Goal: Transaction & Acquisition: Purchase product/service

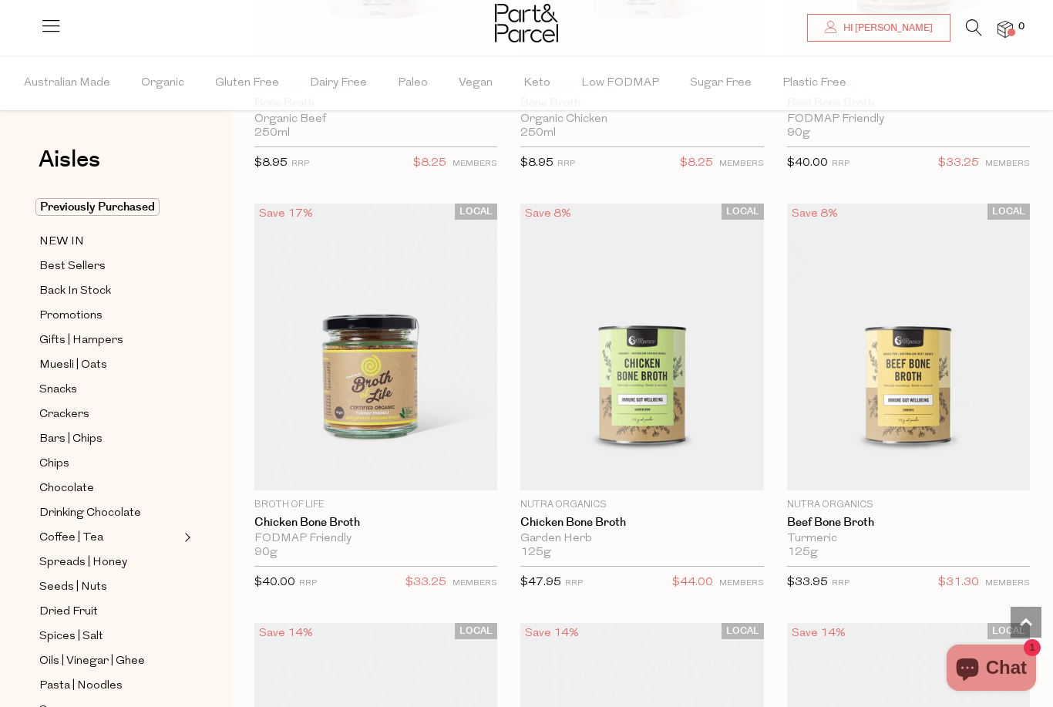
click at [982, 25] on icon at bounding box center [974, 27] width 16 height 17
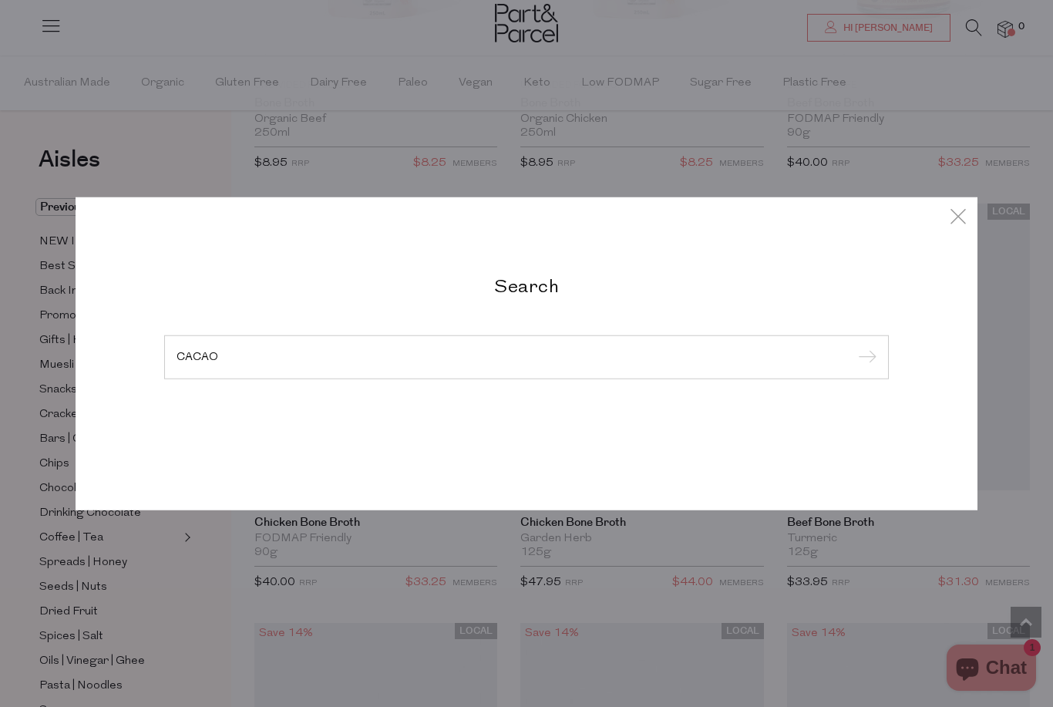
type input "CACAO"
click at [864, 358] on input "submit" at bounding box center [865, 357] width 23 height 23
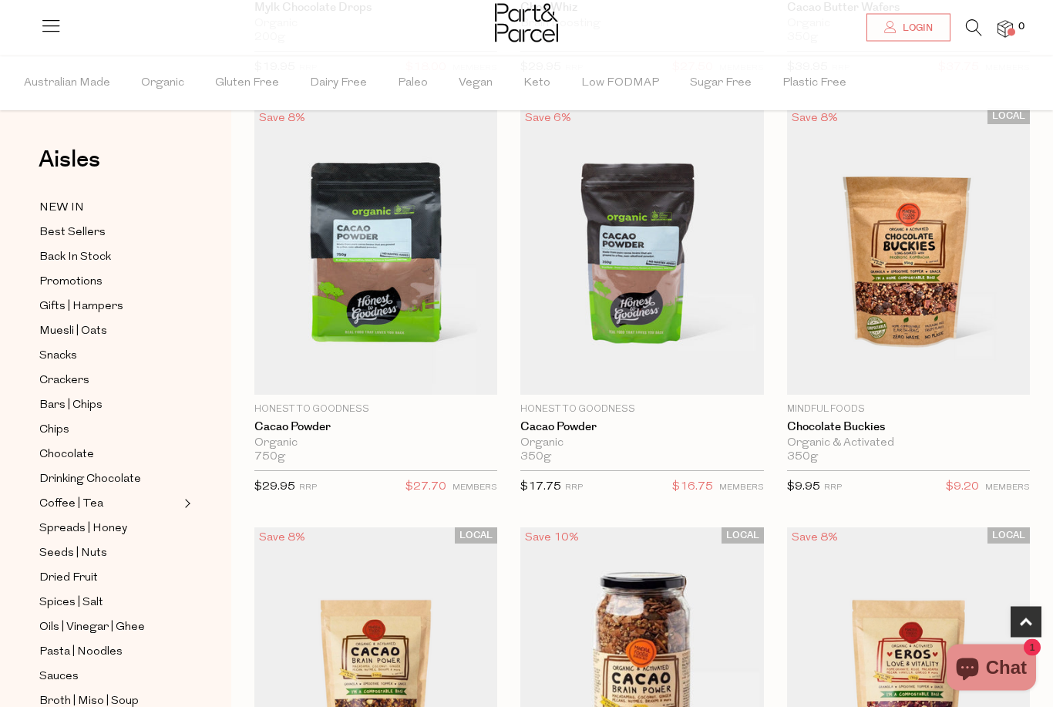
scroll to position [483, 0]
click at [625, 381] on span "Add To Parcel" at bounding box center [642, 378] width 96 height 16
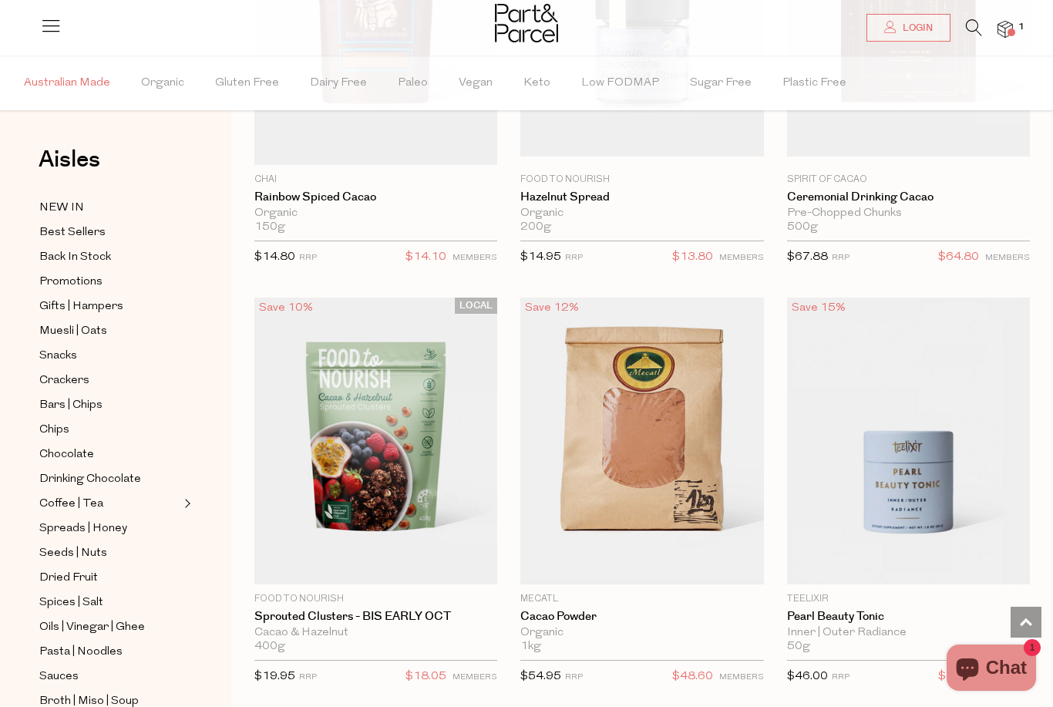
scroll to position [3313, 0]
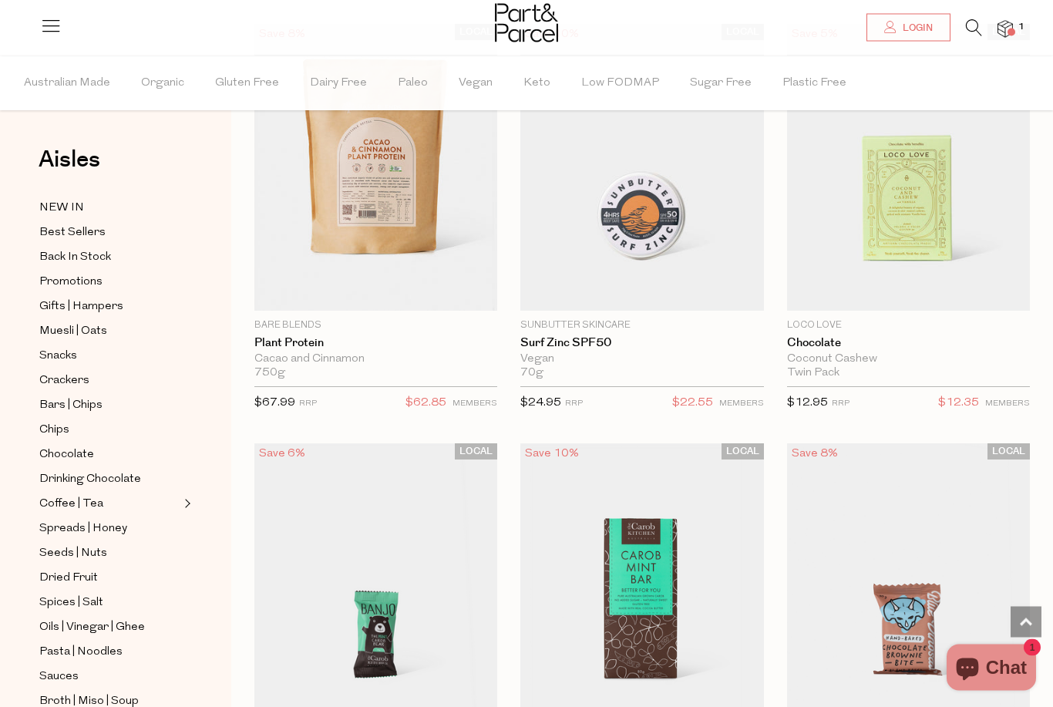
scroll to position [10737, 0]
click at [982, 24] on icon at bounding box center [974, 27] width 16 height 17
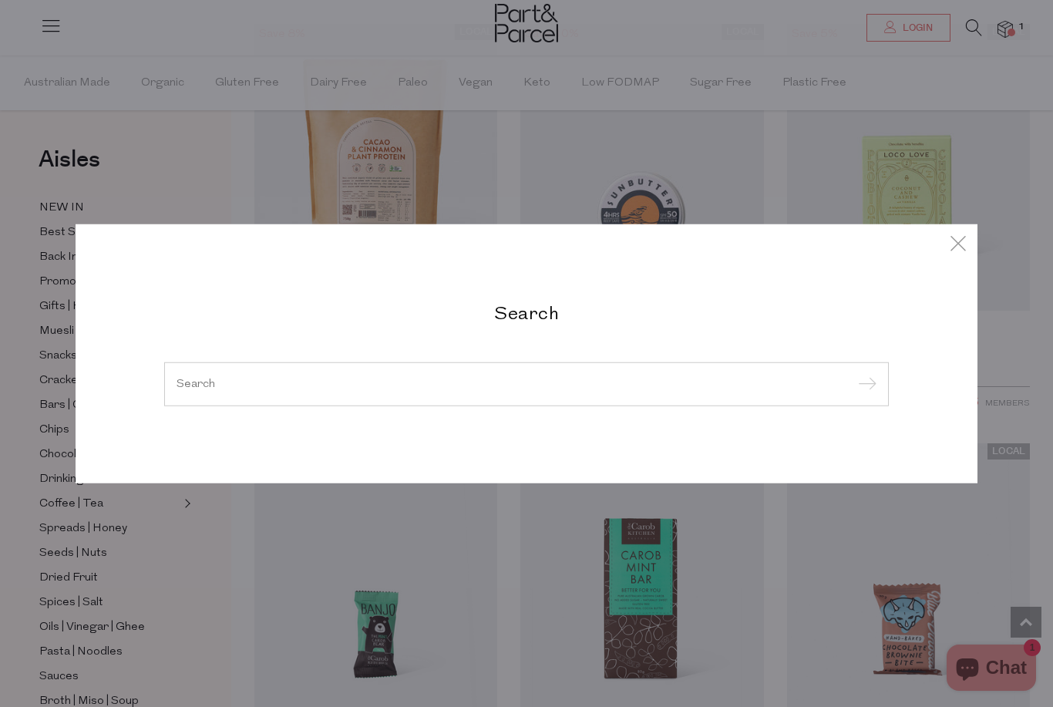
scroll to position [10736, 0]
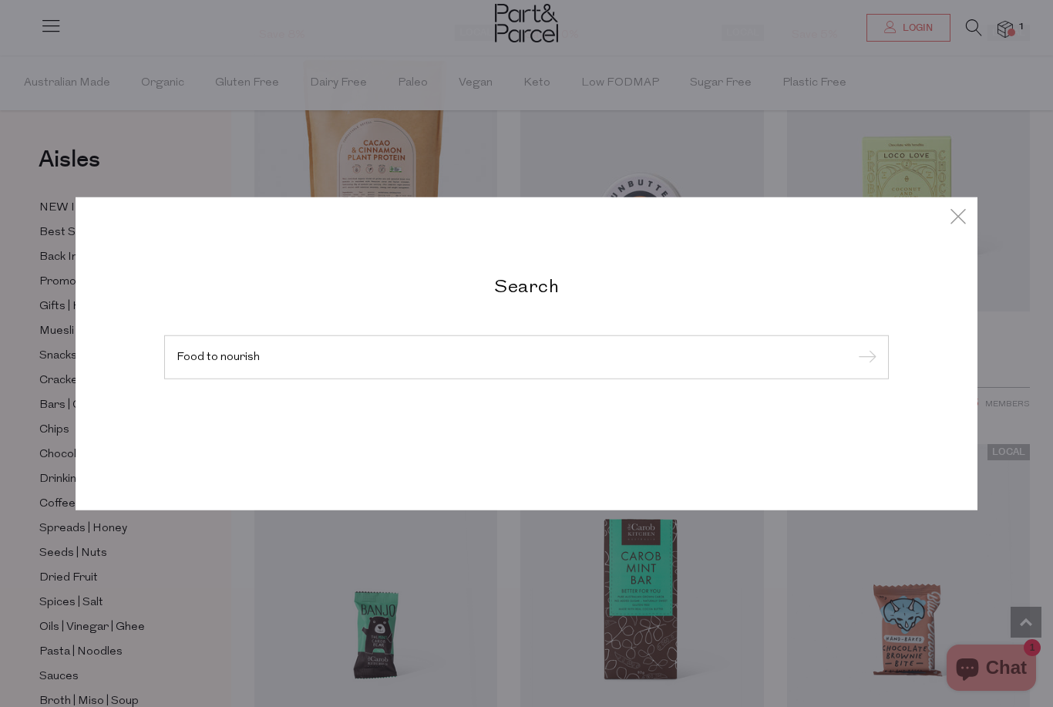
type input "Food to nourish"
click at [864, 358] on input "submit" at bounding box center [865, 357] width 23 height 23
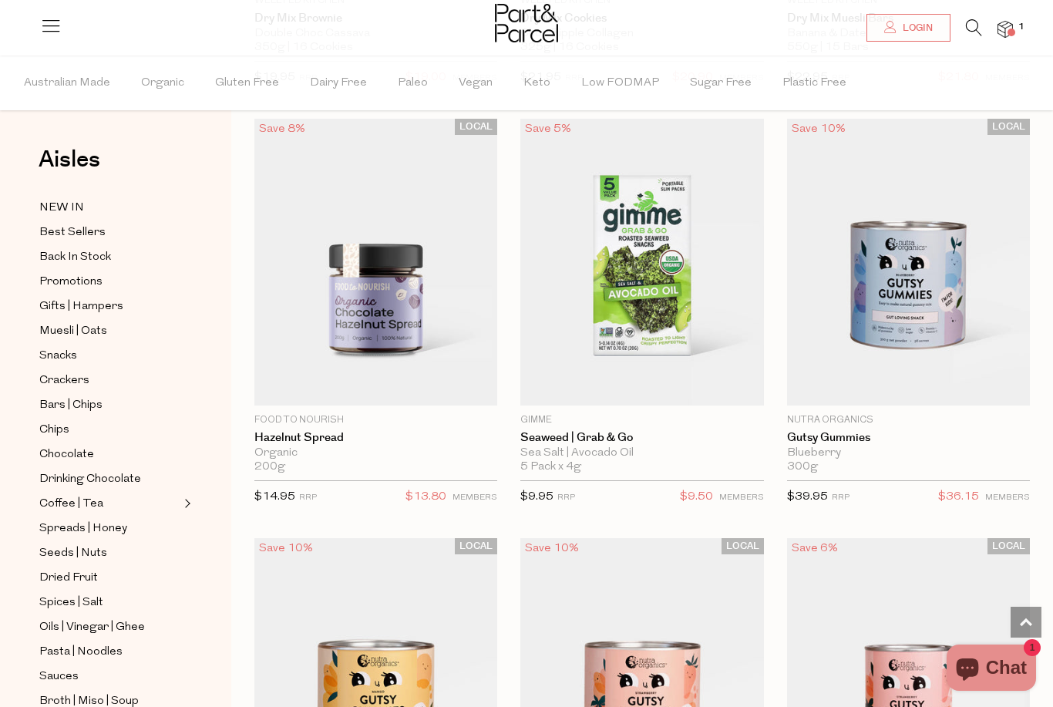
scroll to position [1757, 0]
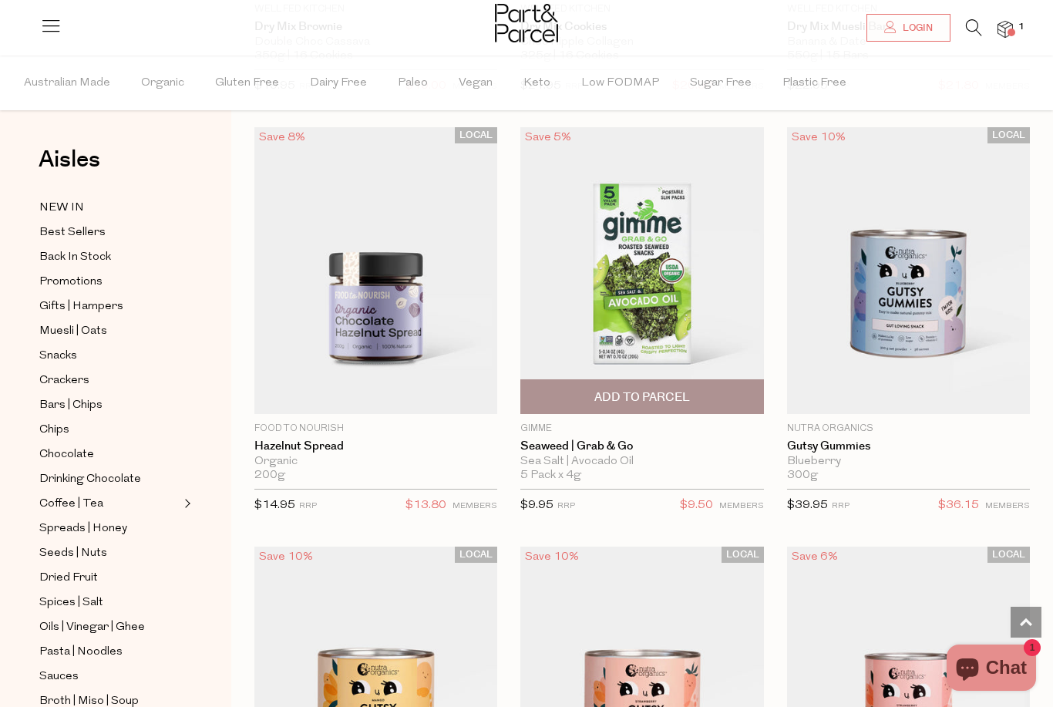
click at [625, 399] on span "Add To Parcel" at bounding box center [642, 397] width 96 height 16
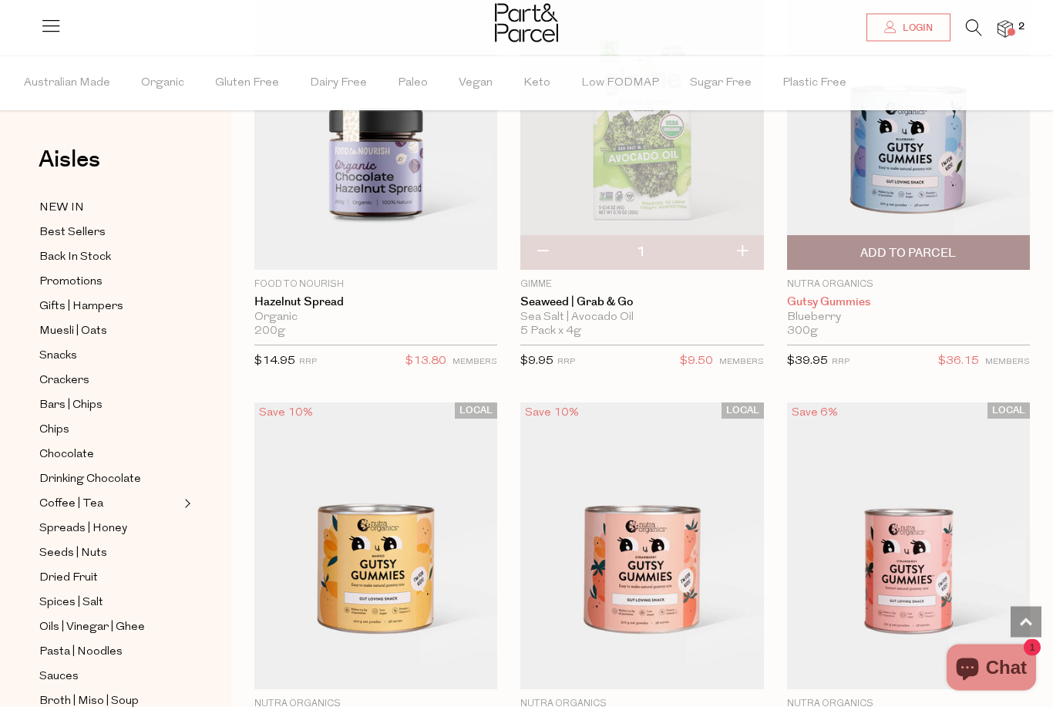
scroll to position [1901, 0]
click at [924, 249] on span "Add To Parcel" at bounding box center [908, 253] width 96 height 16
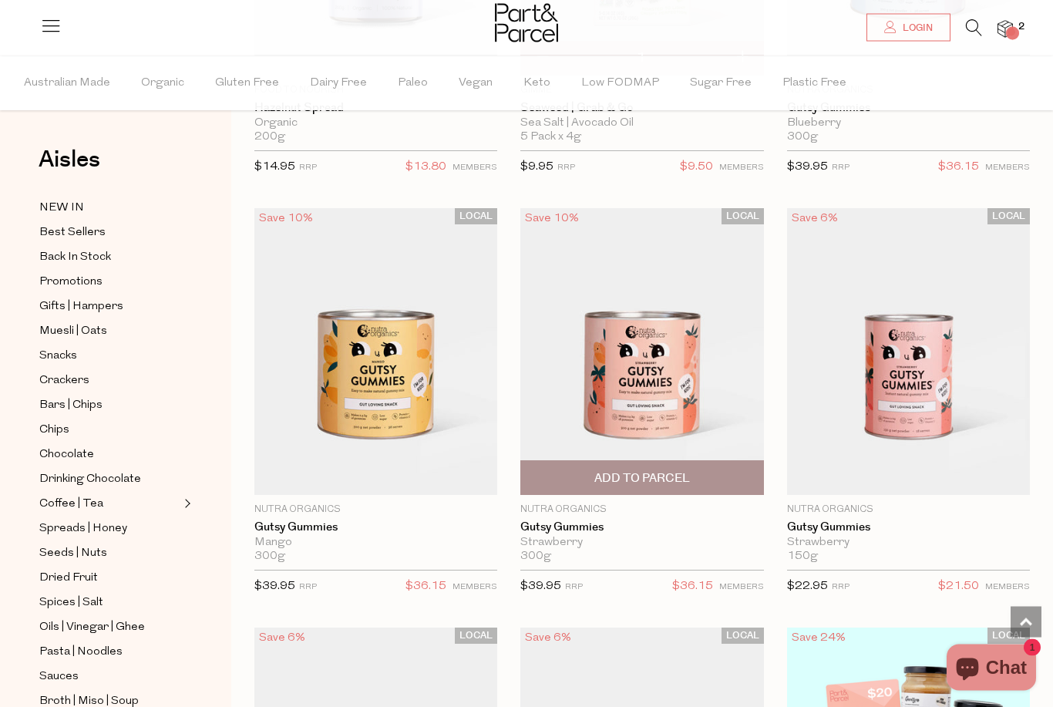
scroll to position [2096, 0]
click at [598, 483] on span "Add To Parcel" at bounding box center [642, 477] width 234 height 33
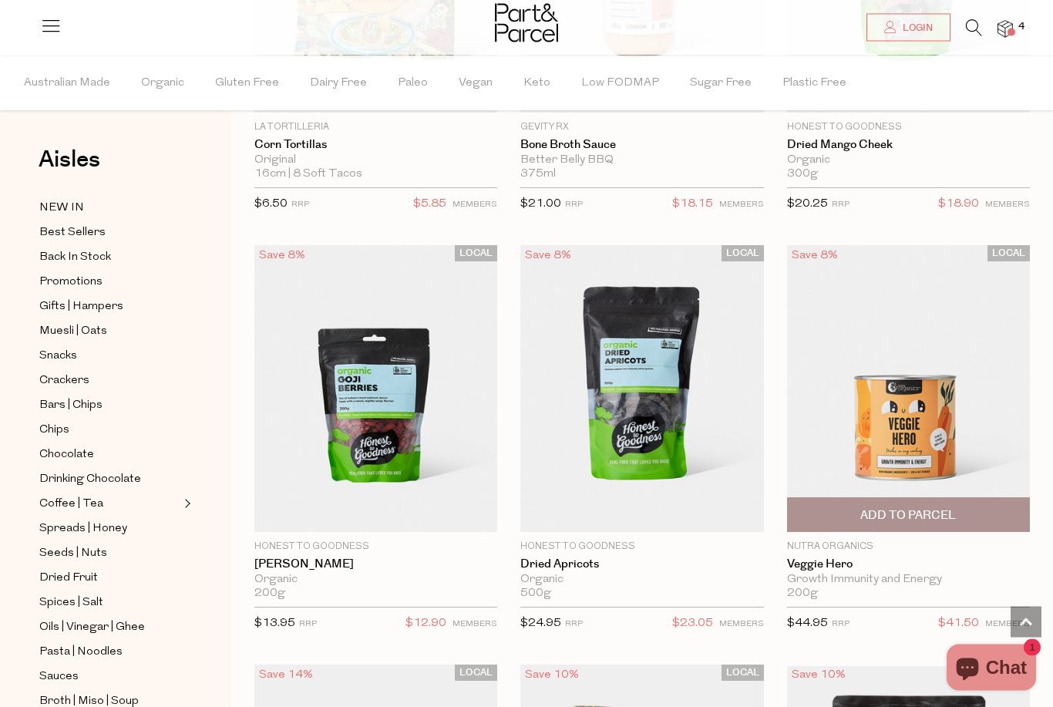
scroll to position [11321, 0]
click at [907, 419] on img at bounding box center [908, 388] width 243 height 287
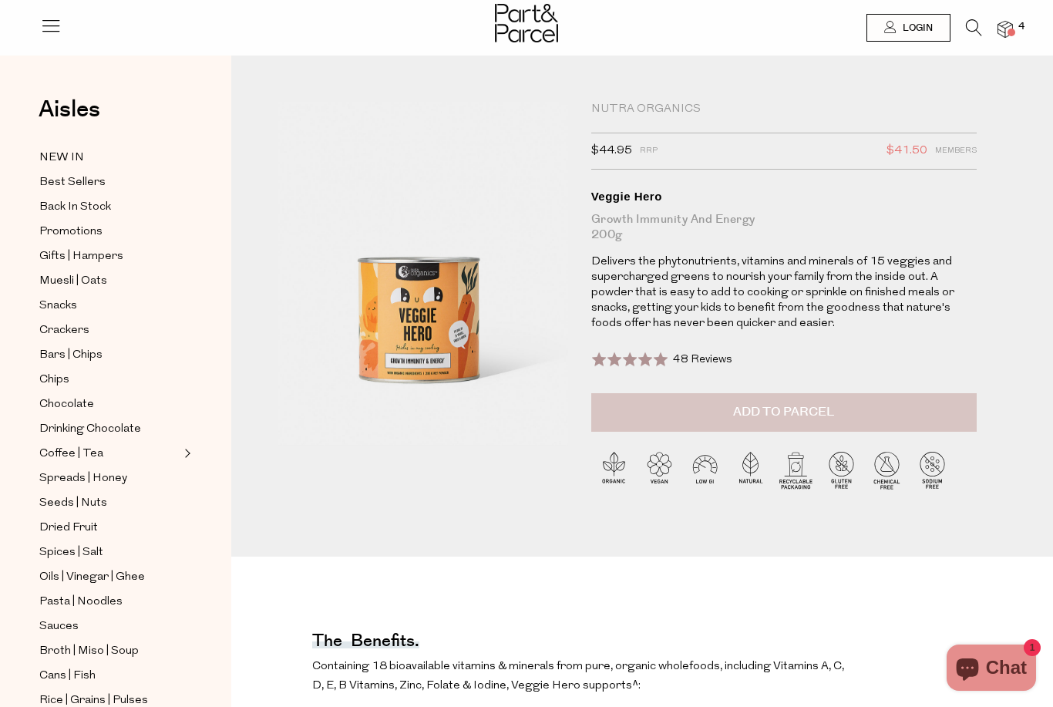
click at [793, 407] on span "Add to Parcel" at bounding box center [783, 412] width 101 height 18
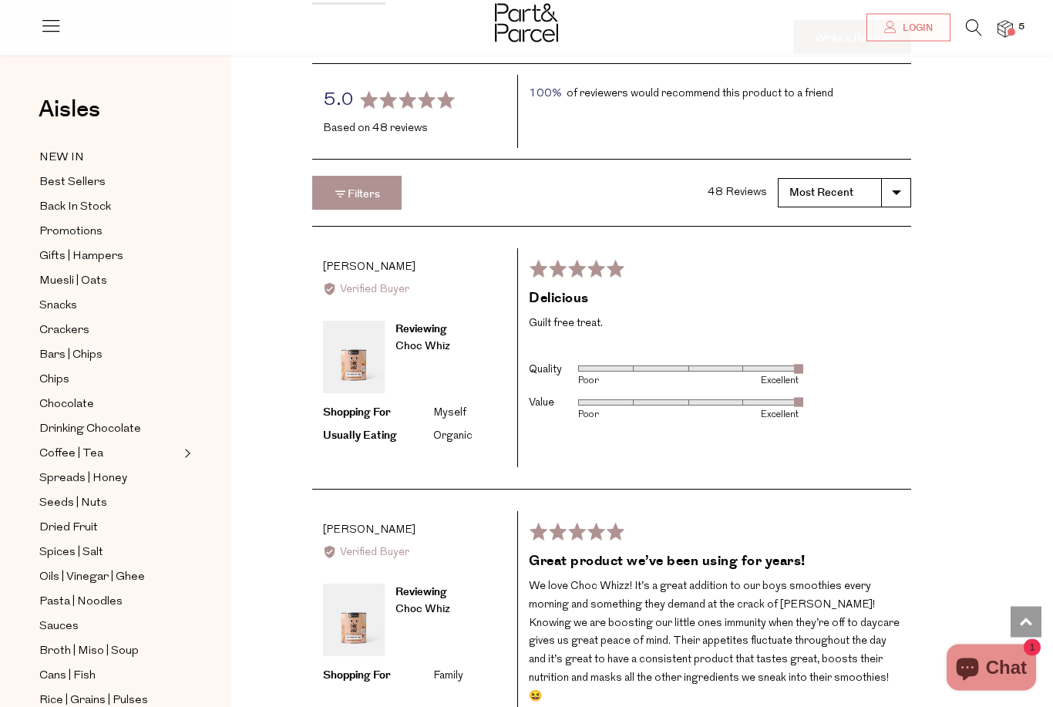
scroll to position [3031, 0]
click at [363, 339] on img at bounding box center [354, 357] width 62 height 72
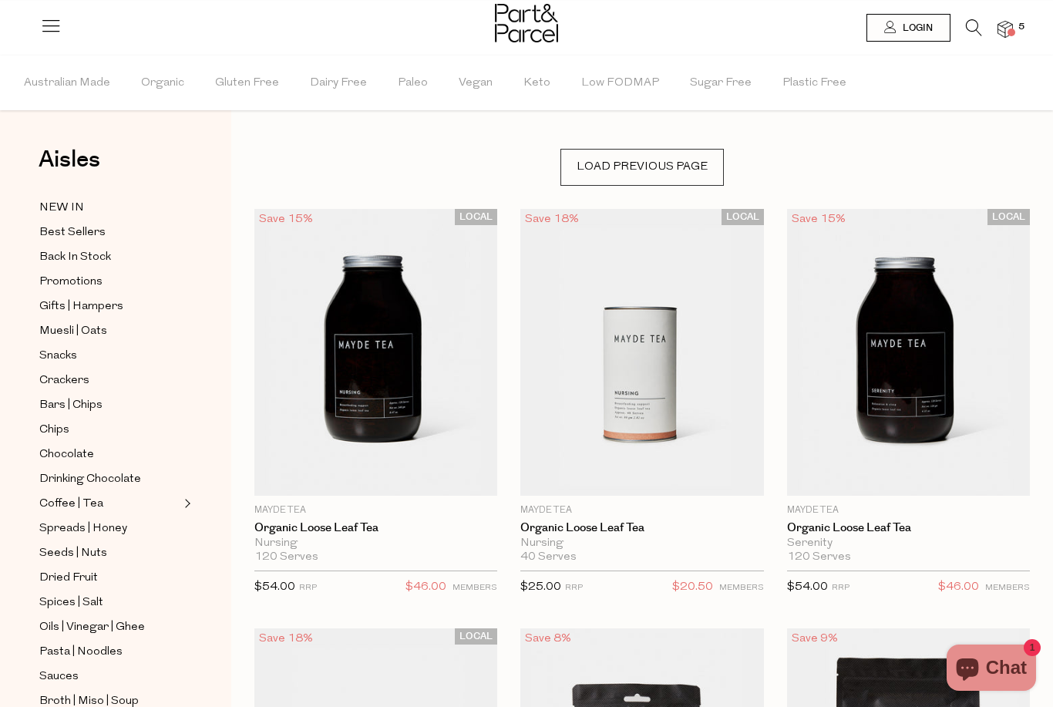
click at [982, 31] on icon at bounding box center [974, 27] width 16 height 17
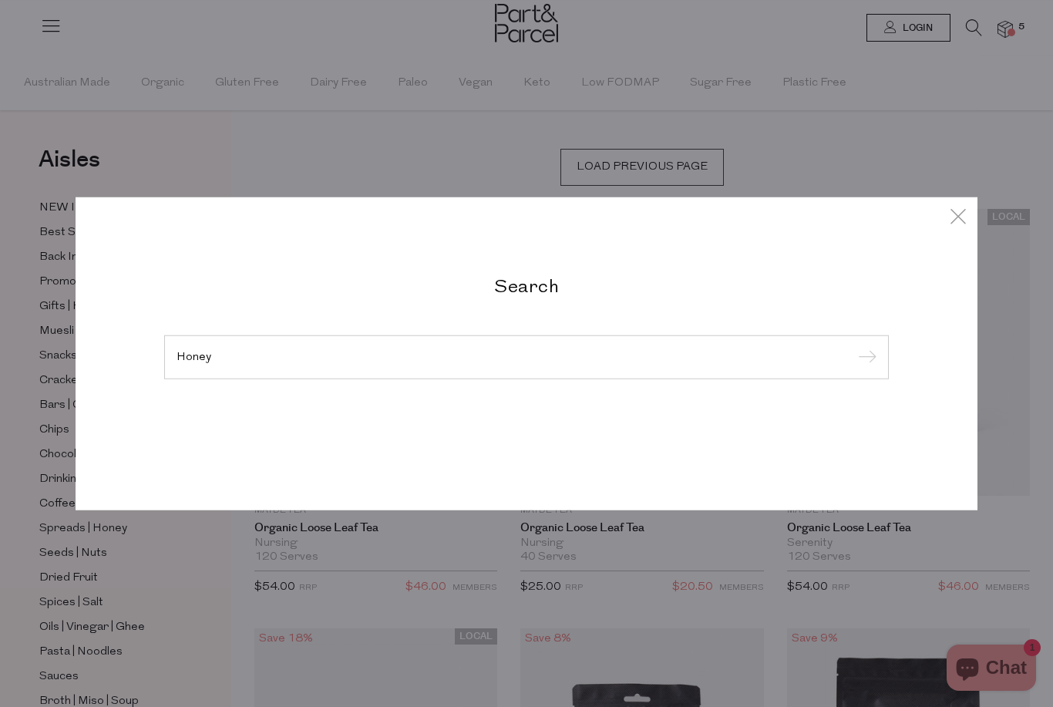
type input "Honey"
click at [864, 358] on input "submit" at bounding box center [865, 357] width 23 height 23
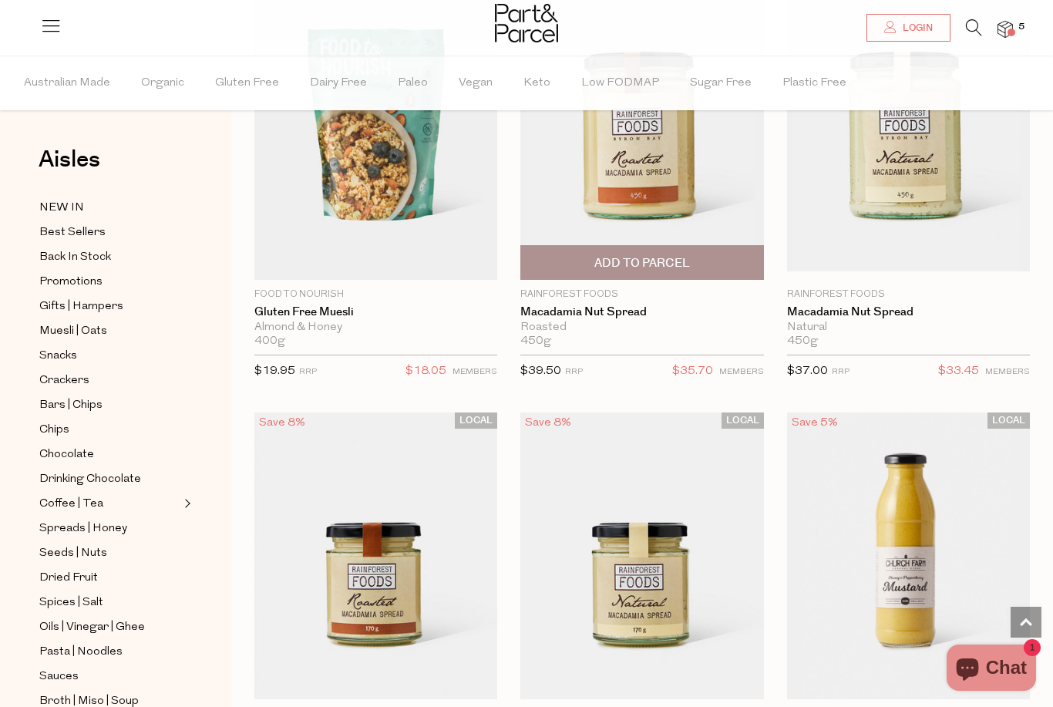
scroll to position [1848, 0]
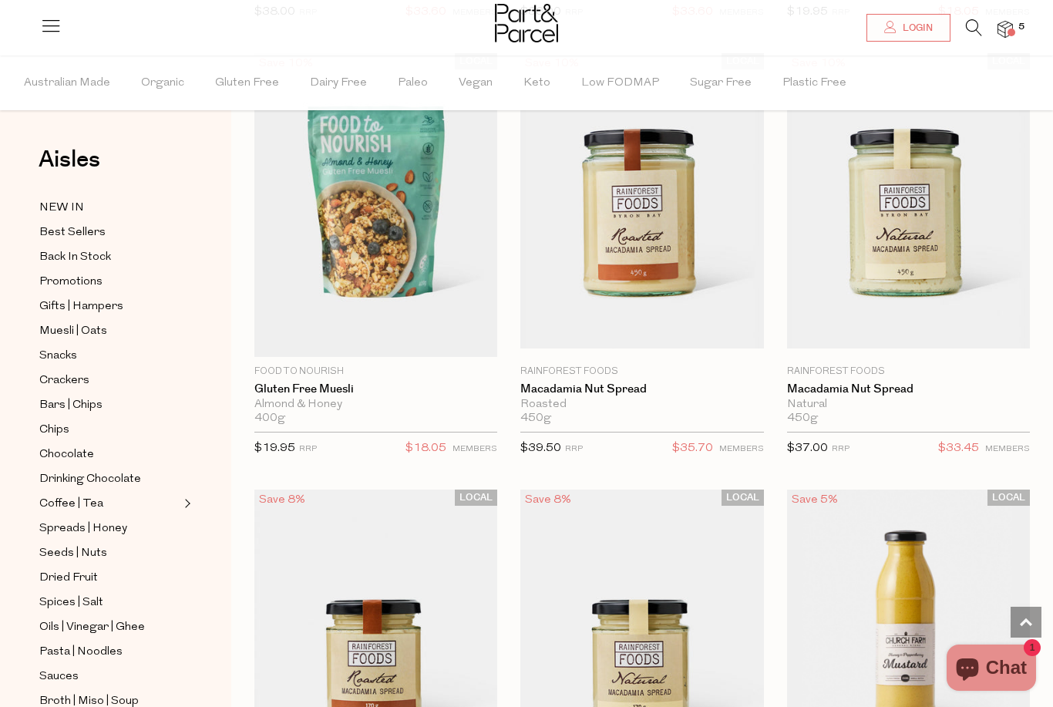
click at [982, 25] on icon at bounding box center [974, 27] width 16 height 17
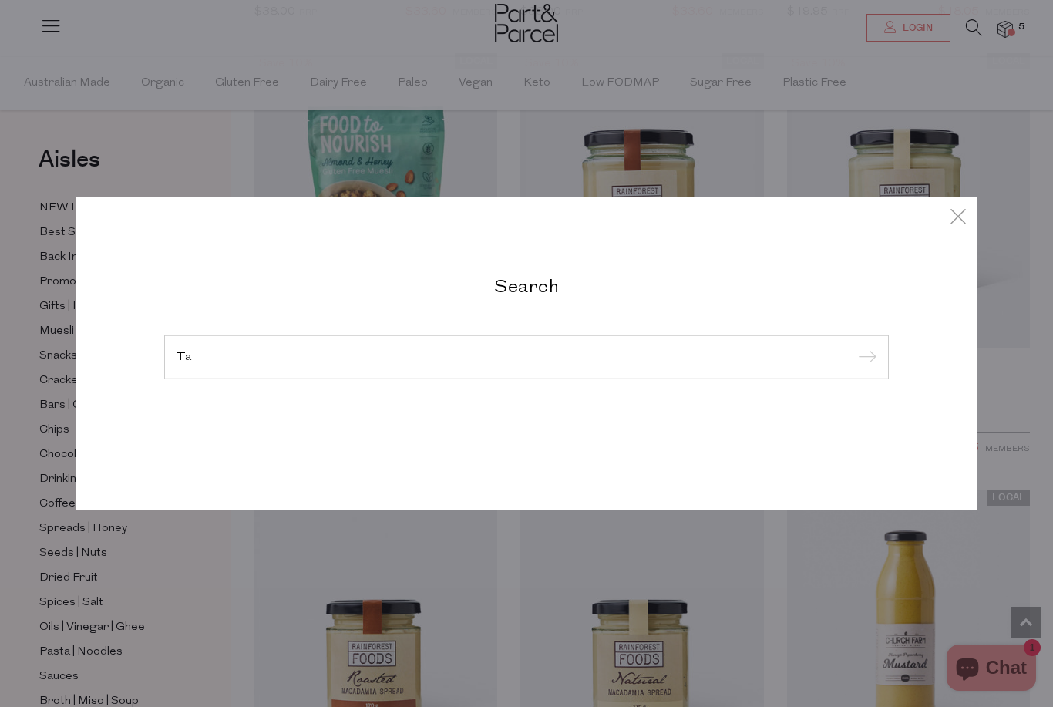
type input "T"
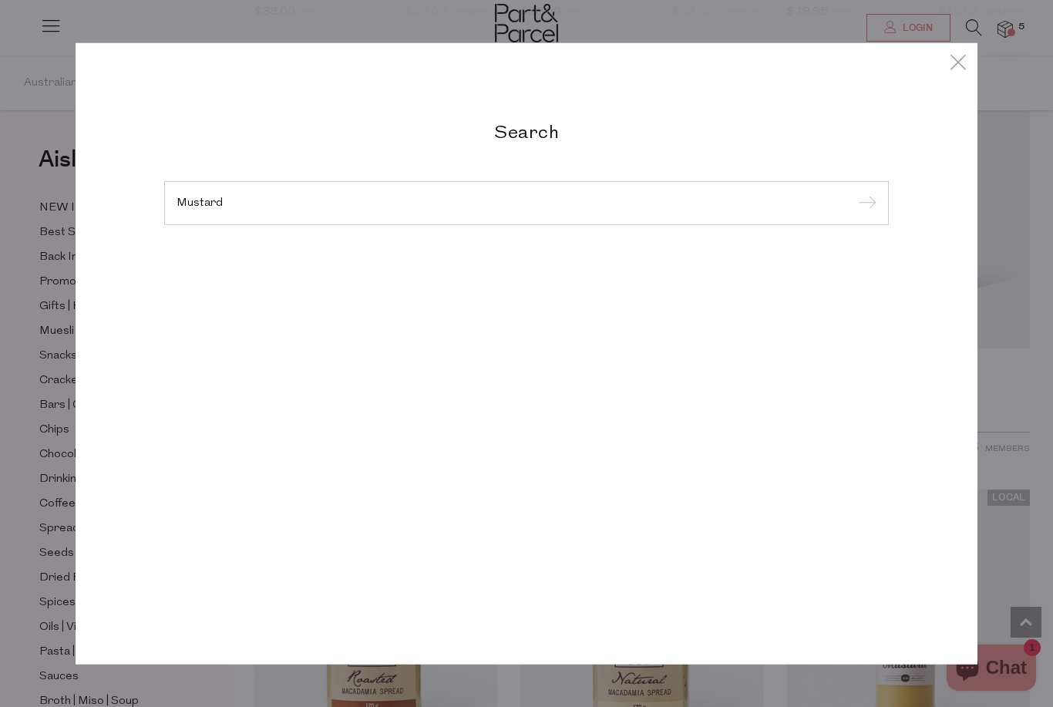
type input "Mustard"
click at [864, 204] on input "submit" at bounding box center [865, 203] width 23 height 23
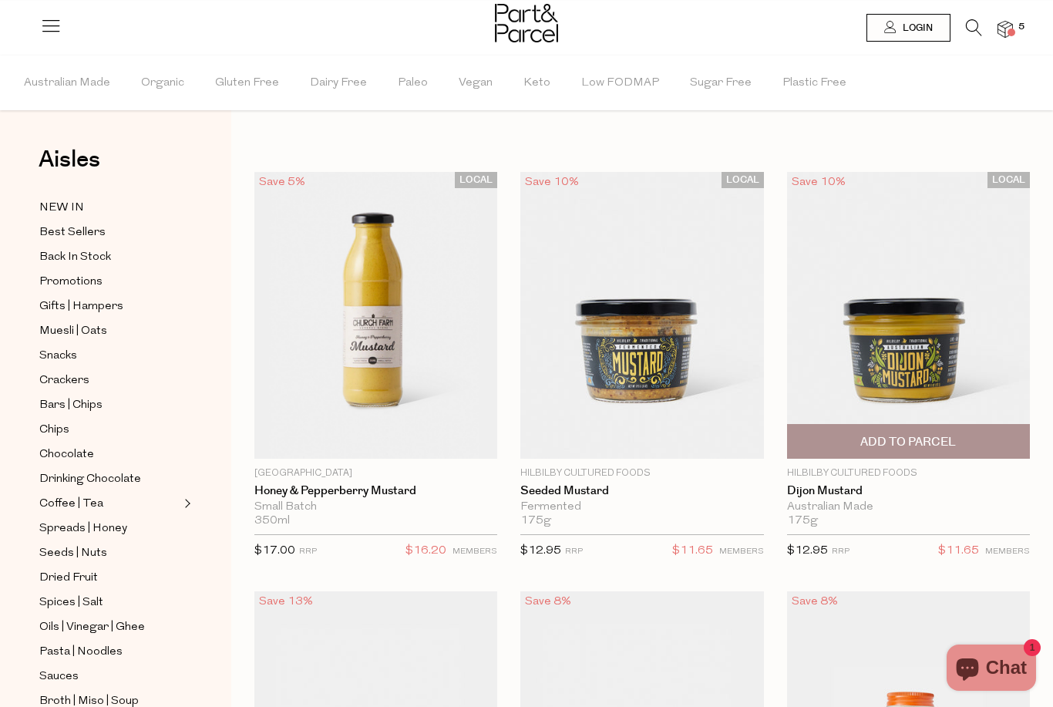
click at [890, 379] on img at bounding box center [908, 315] width 243 height 287
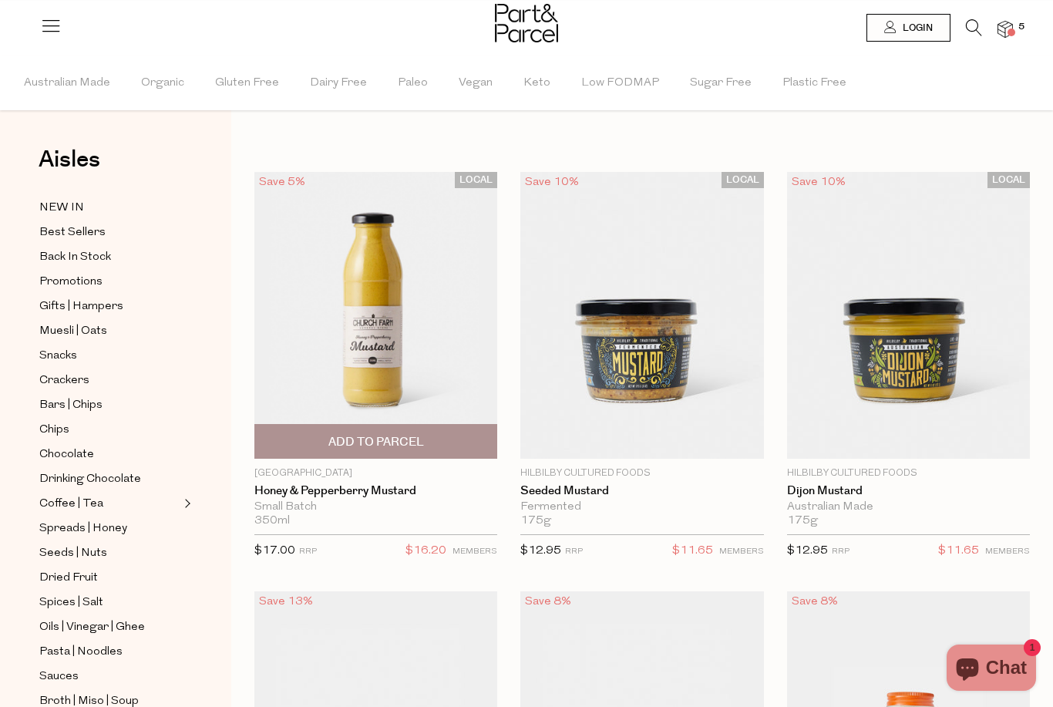
click at [360, 364] on img at bounding box center [375, 315] width 243 height 287
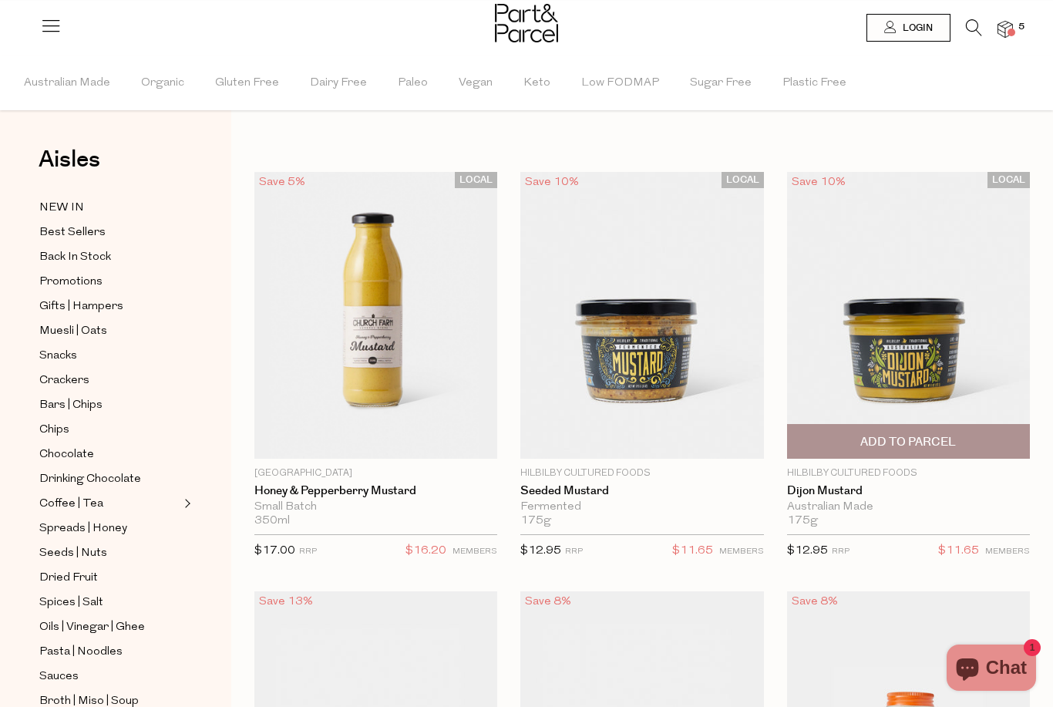
click at [906, 445] on span "Add To Parcel" at bounding box center [908, 442] width 96 height 16
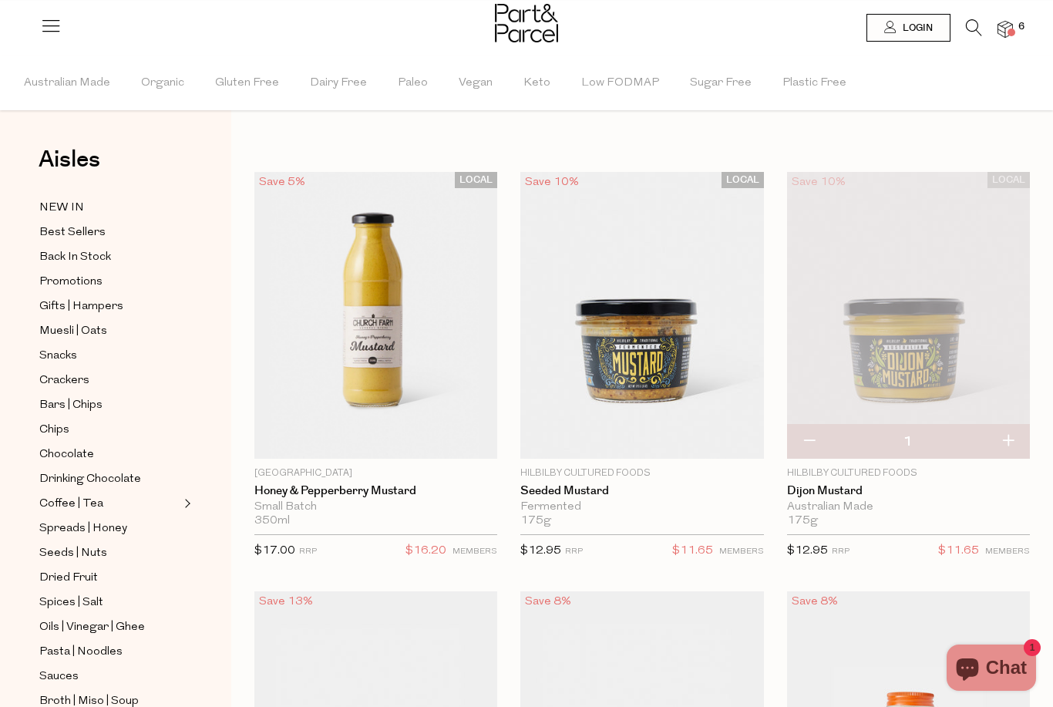
click at [982, 31] on icon at bounding box center [974, 27] width 16 height 17
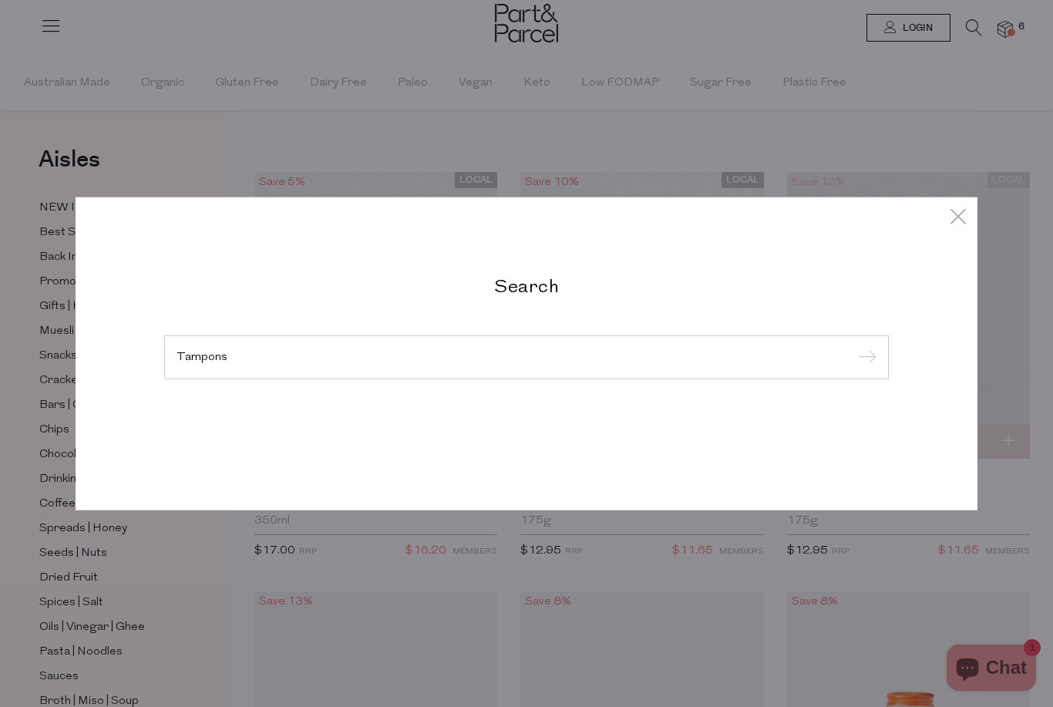
type input "Tampons"
click at [864, 369] on input "submit" at bounding box center [865, 357] width 23 height 23
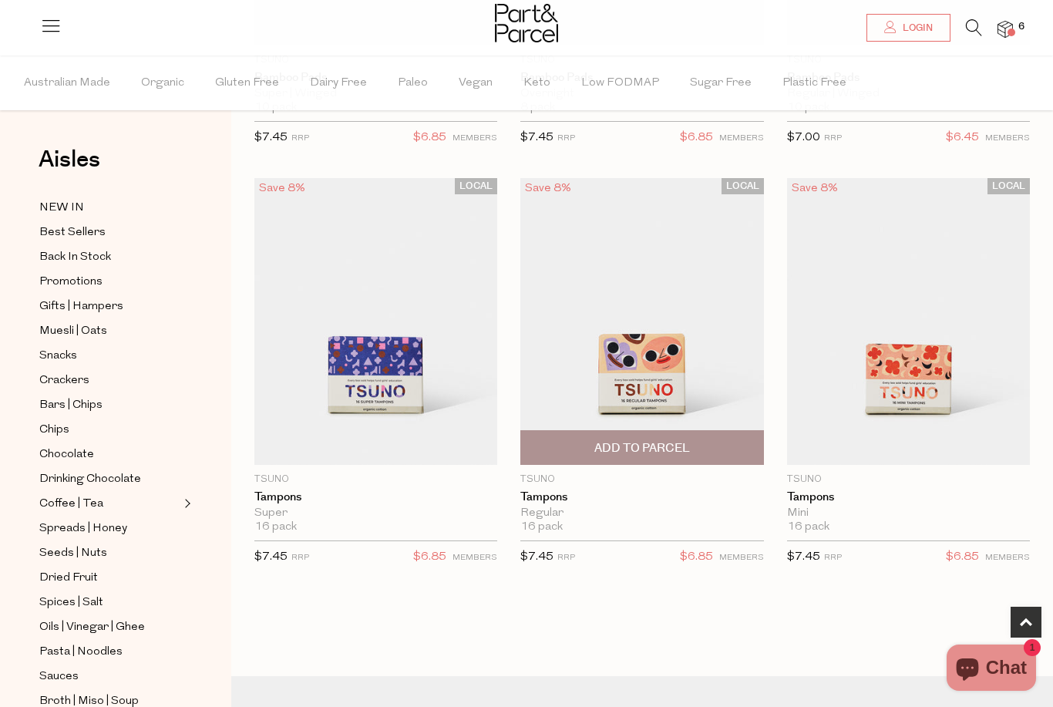
scroll to position [419, 0]
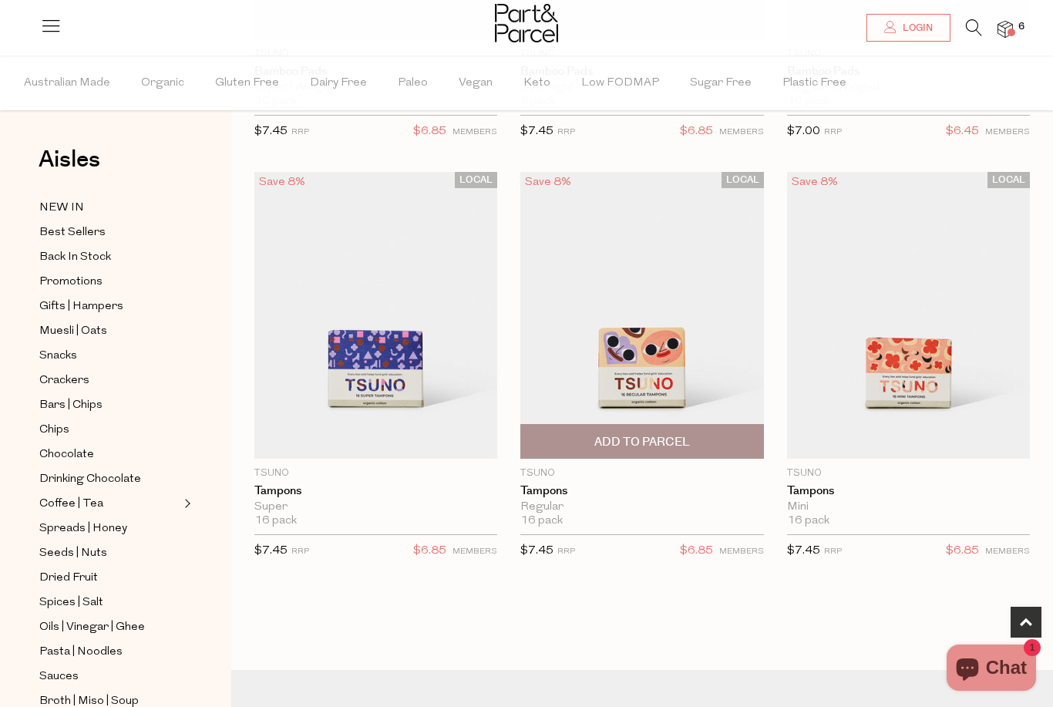
click at [648, 439] on span "Add To Parcel" at bounding box center [642, 442] width 96 height 16
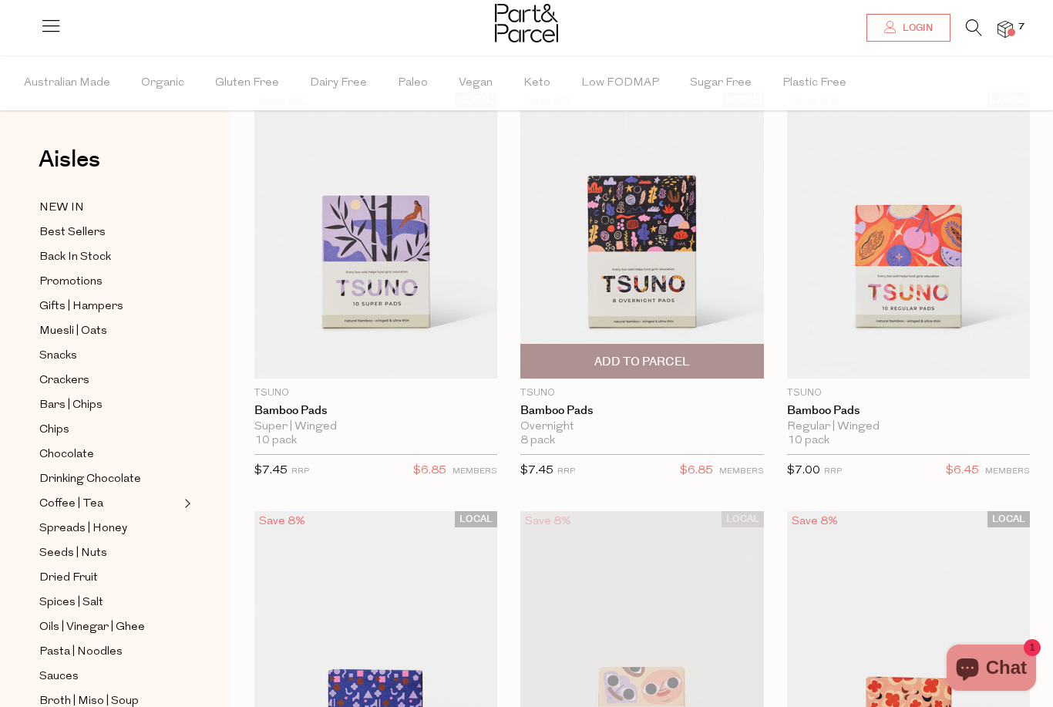
scroll to position [81, 0]
click at [683, 288] on img at bounding box center [641, 234] width 243 height 287
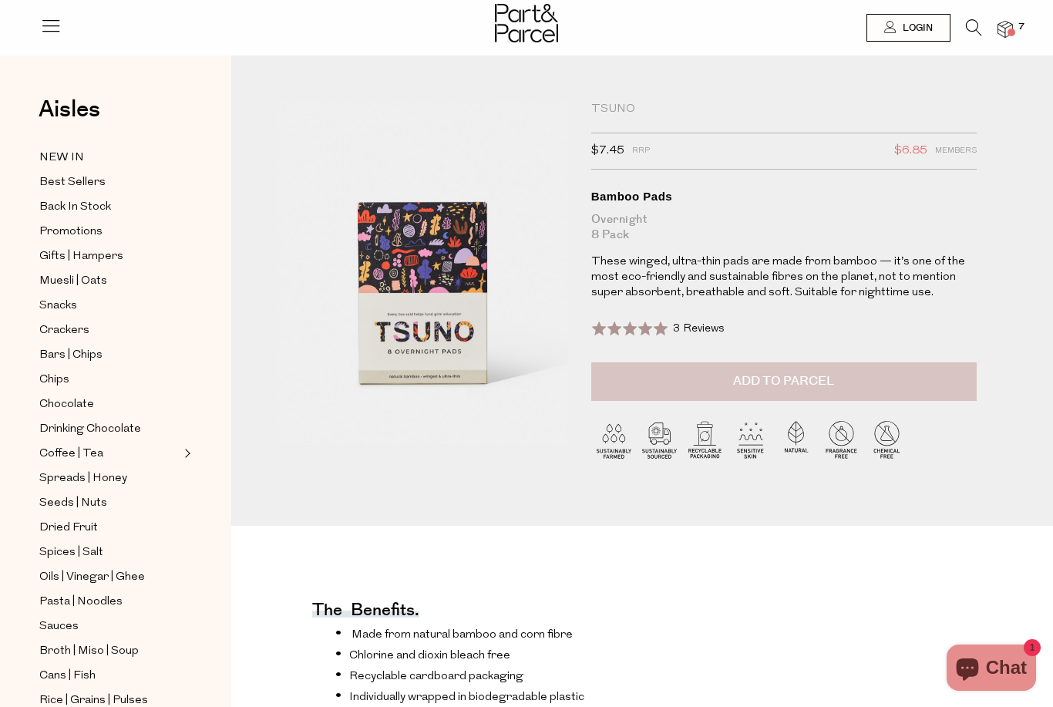
click at [754, 377] on span "Add to Parcel" at bounding box center [783, 381] width 101 height 18
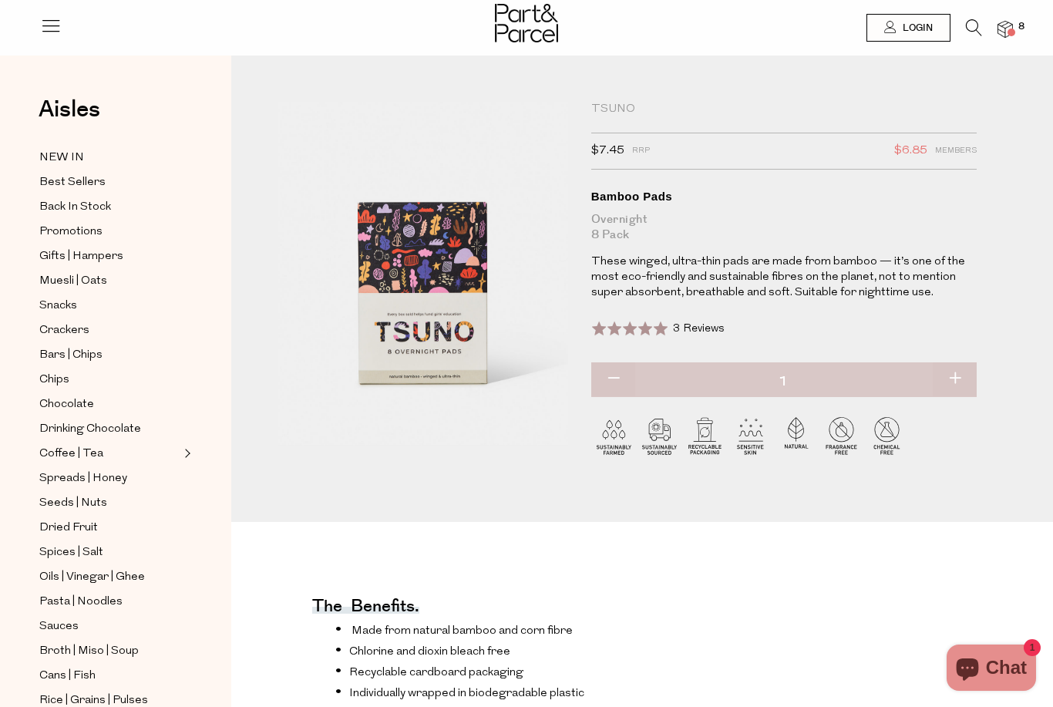
click at [982, 29] on icon at bounding box center [974, 27] width 16 height 17
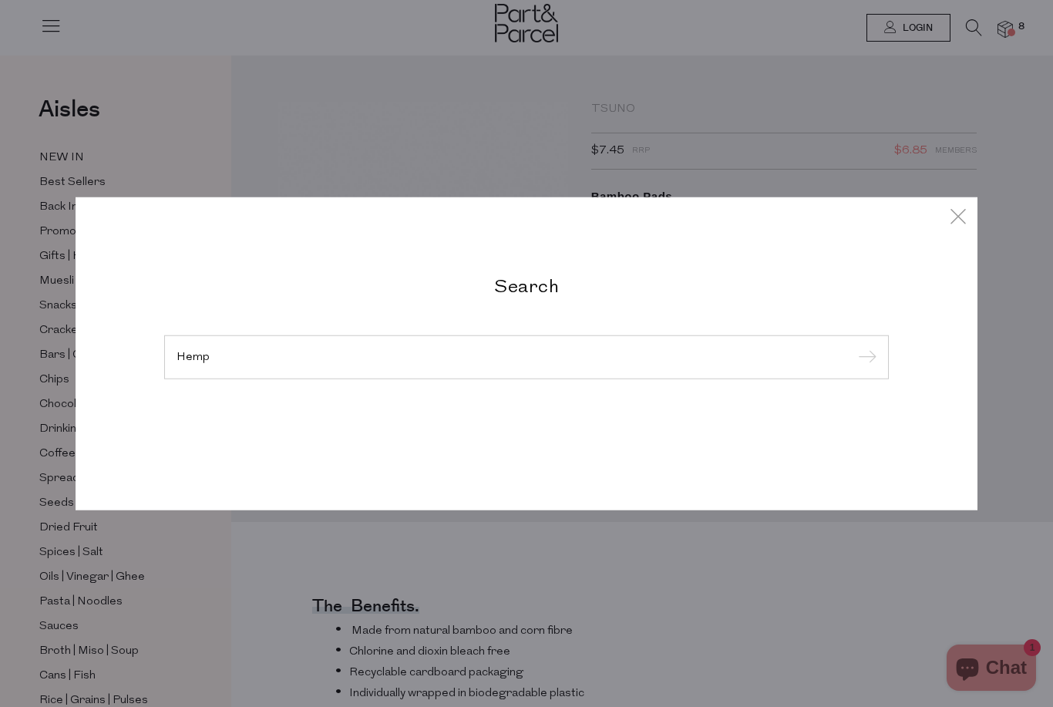
type input "Hemp"
click at [864, 358] on input "submit" at bounding box center [865, 357] width 23 height 23
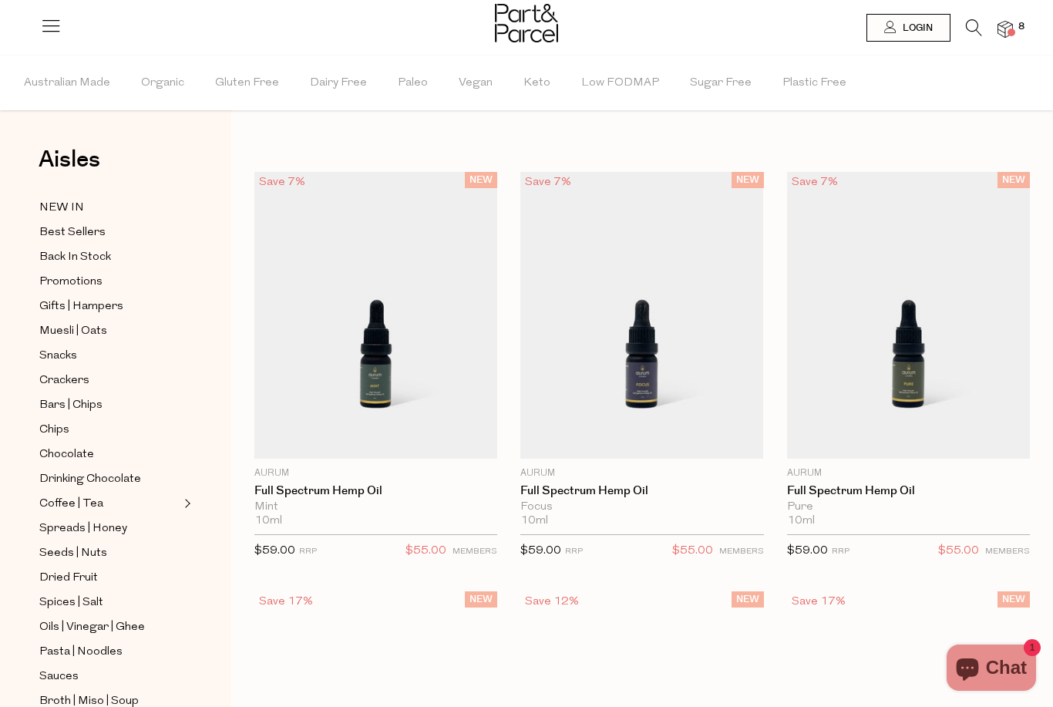
click at [924, 33] on span "Login" at bounding box center [916, 28] width 34 height 13
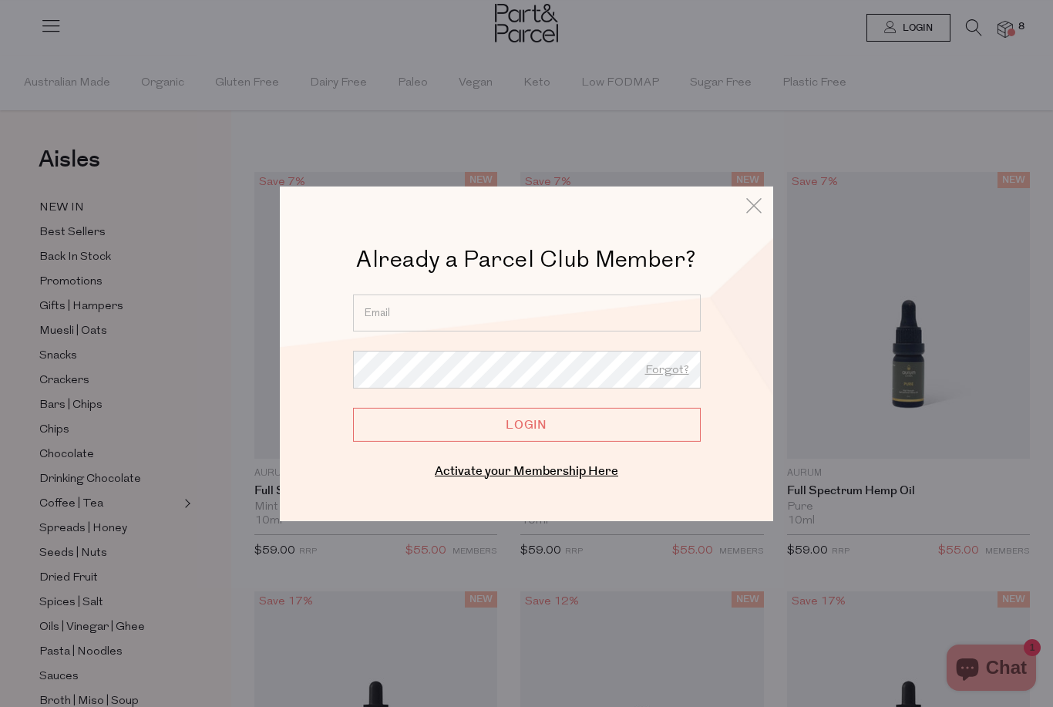
click at [481, 308] on input "email" at bounding box center [527, 312] width 348 height 37
type input "mollyjones279@gmail.com"
click at [527, 425] on input "Login" at bounding box center [527, 424] width 348 height 34
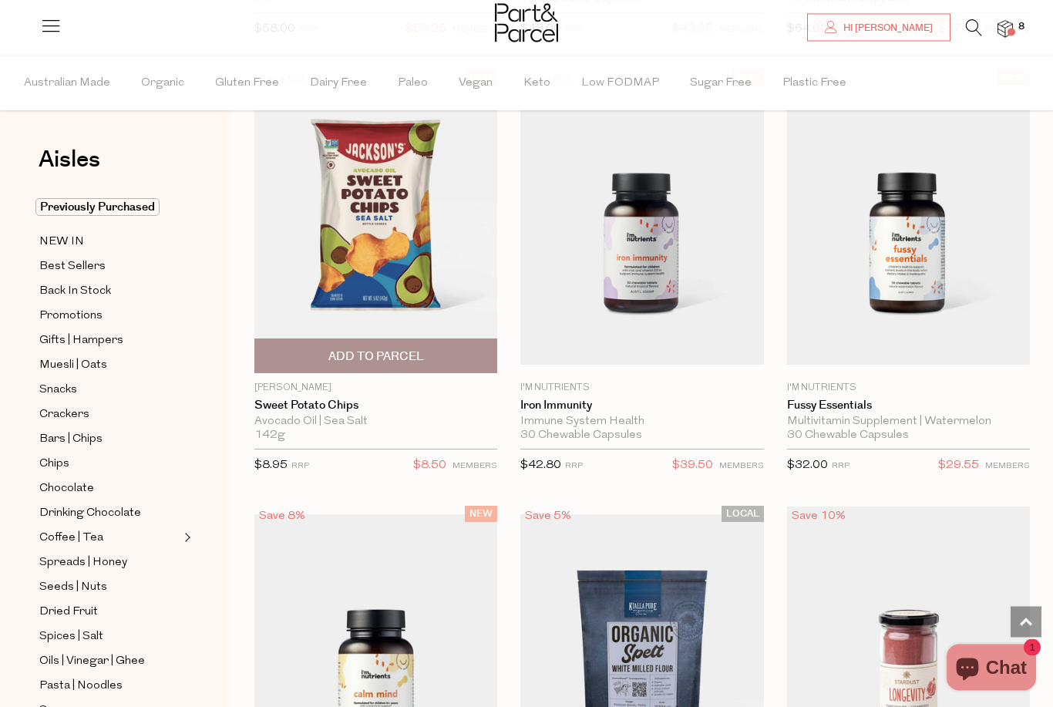
scroll to position [2619, 0]
click at [359, 280] on img at bounding box center [375, 221] width 243 height 304
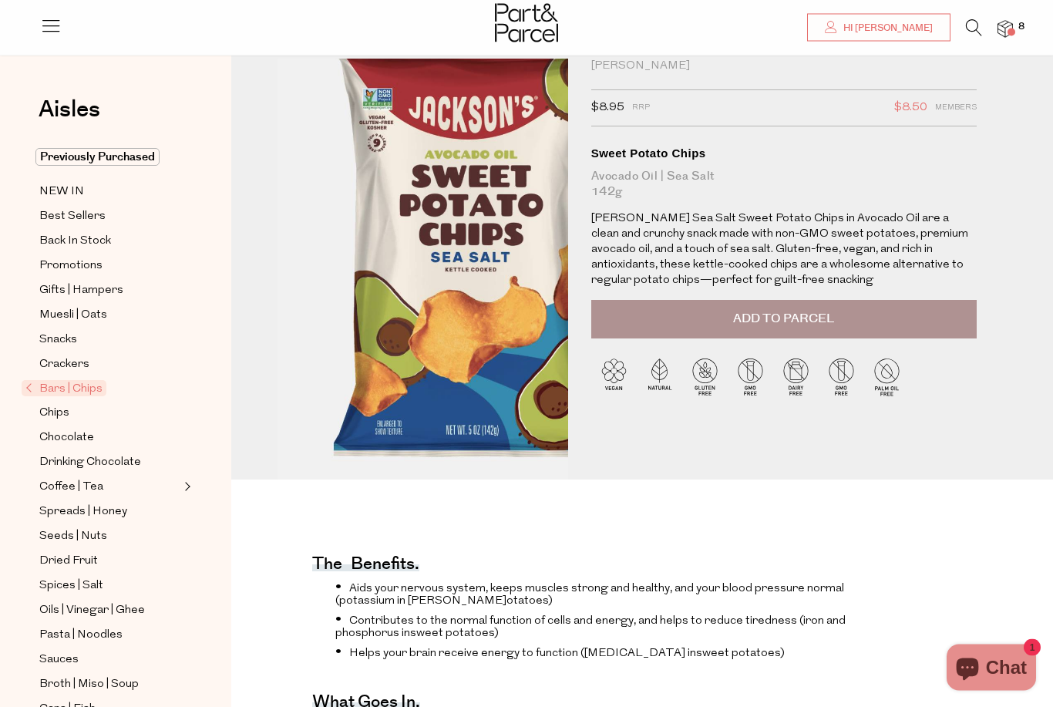
scroll to position [40, 0]
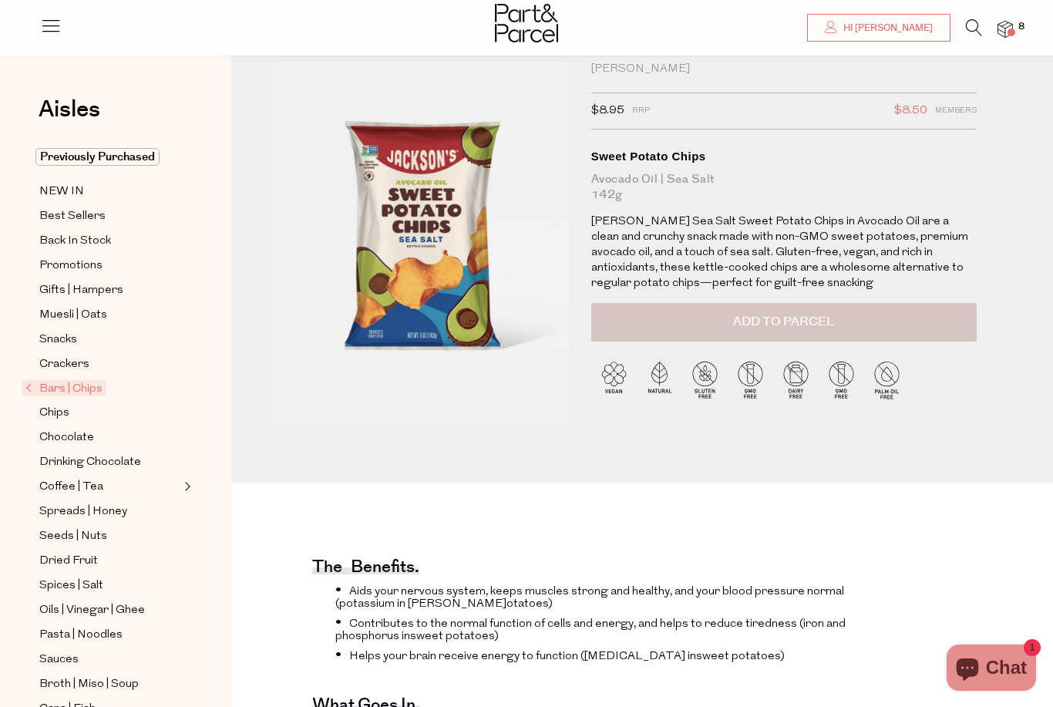
click at [766, 322] on span "Add to Parcel" at bounding box center [783, 322] width 101 height 18
click at [954, 322] on button "button" at bounding box center [955, 320] width 44 height 34
type input "2"
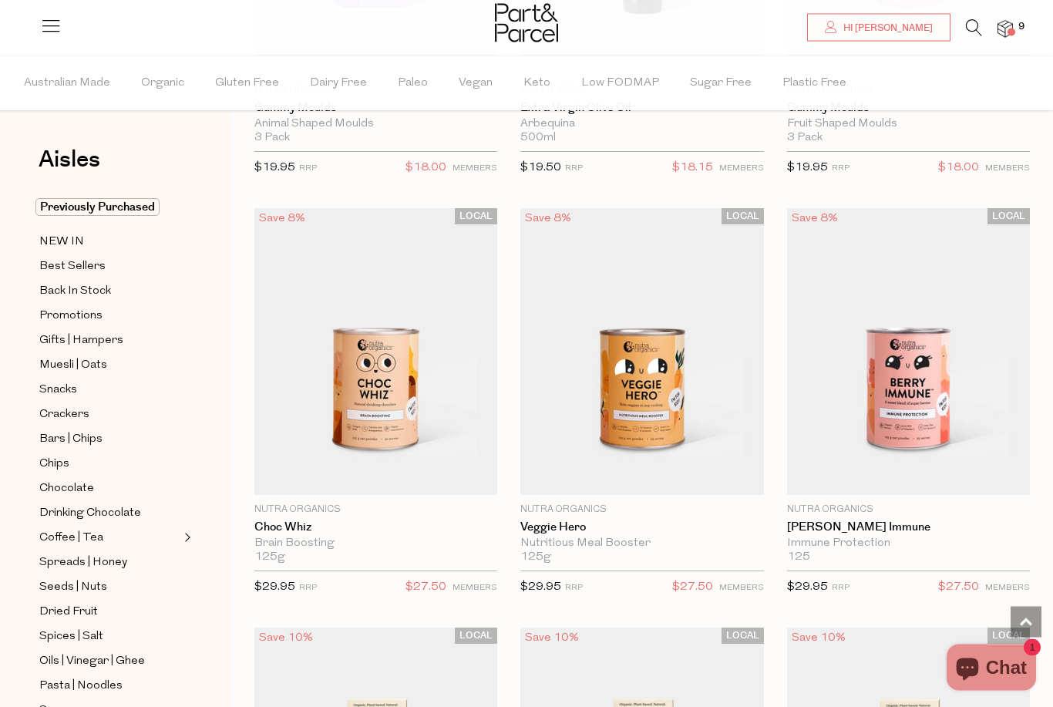
scroll to position [4227, 0]
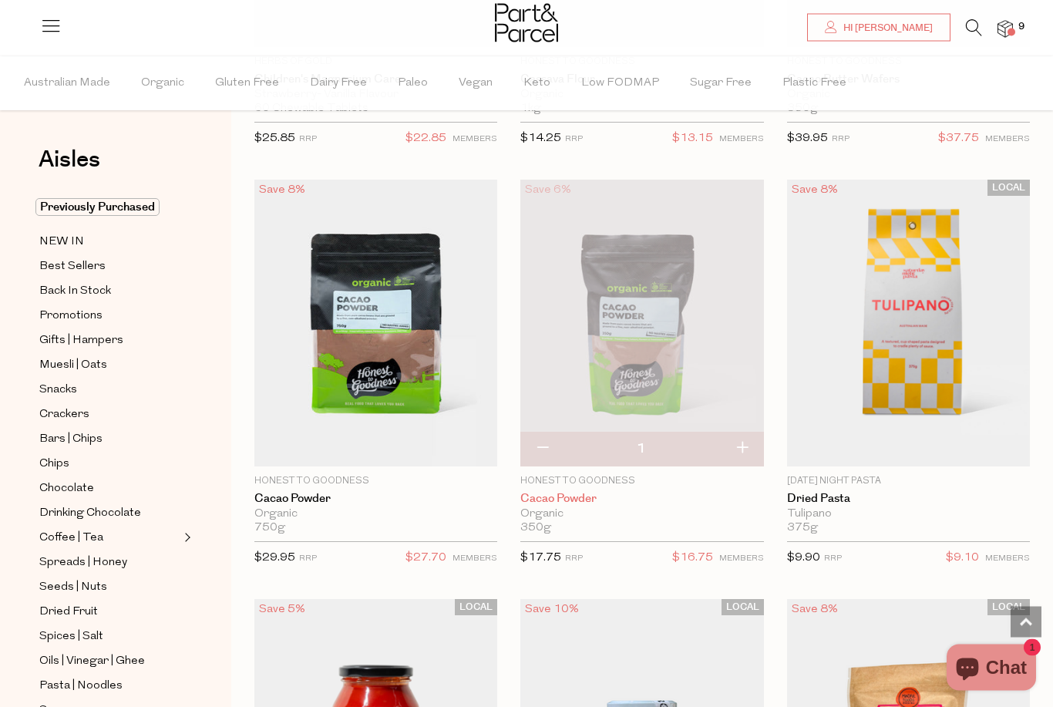
scroll to position [7633, 0]
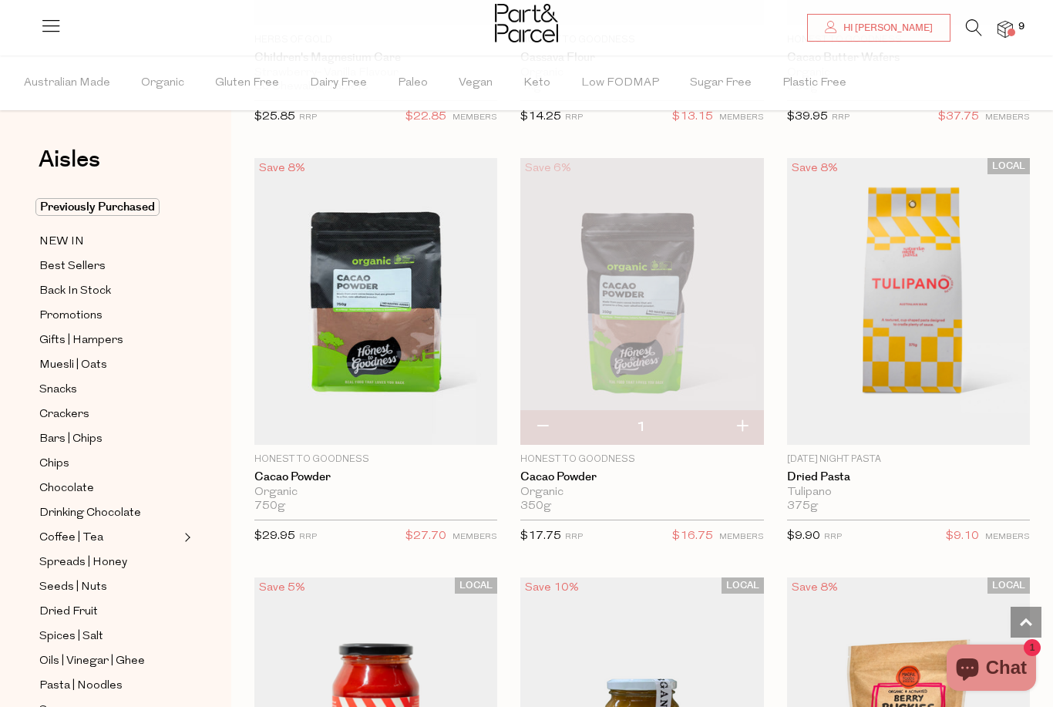
click at [982, 21] on icon at bounding box center [974, 27] width 16 height 17
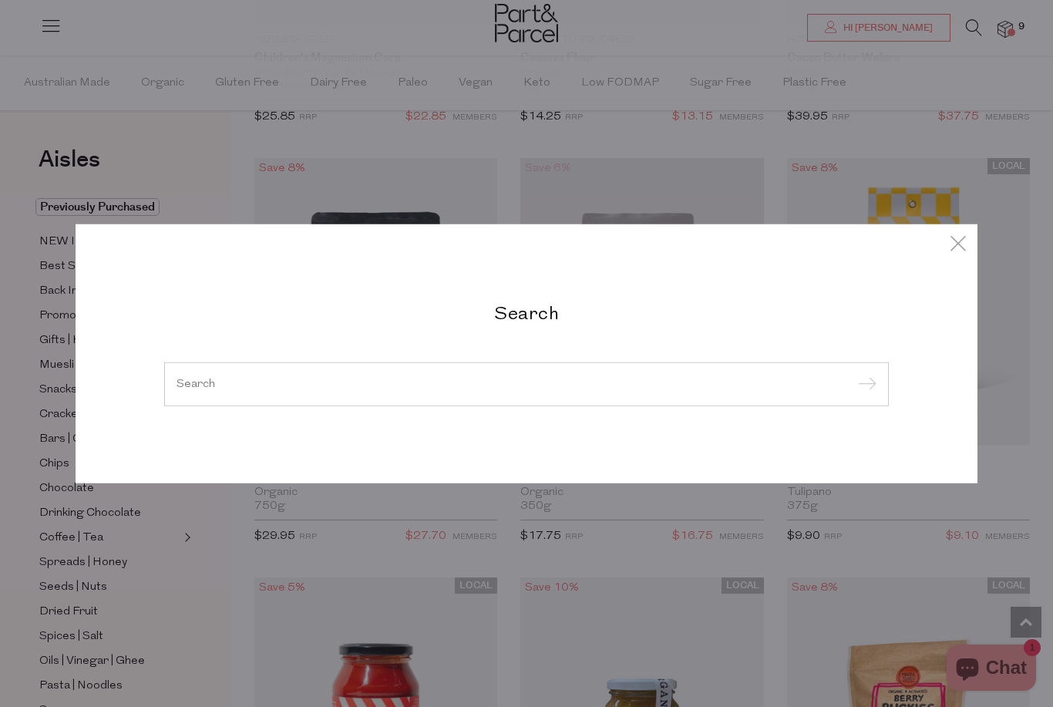
scroll to position [7632, 0]
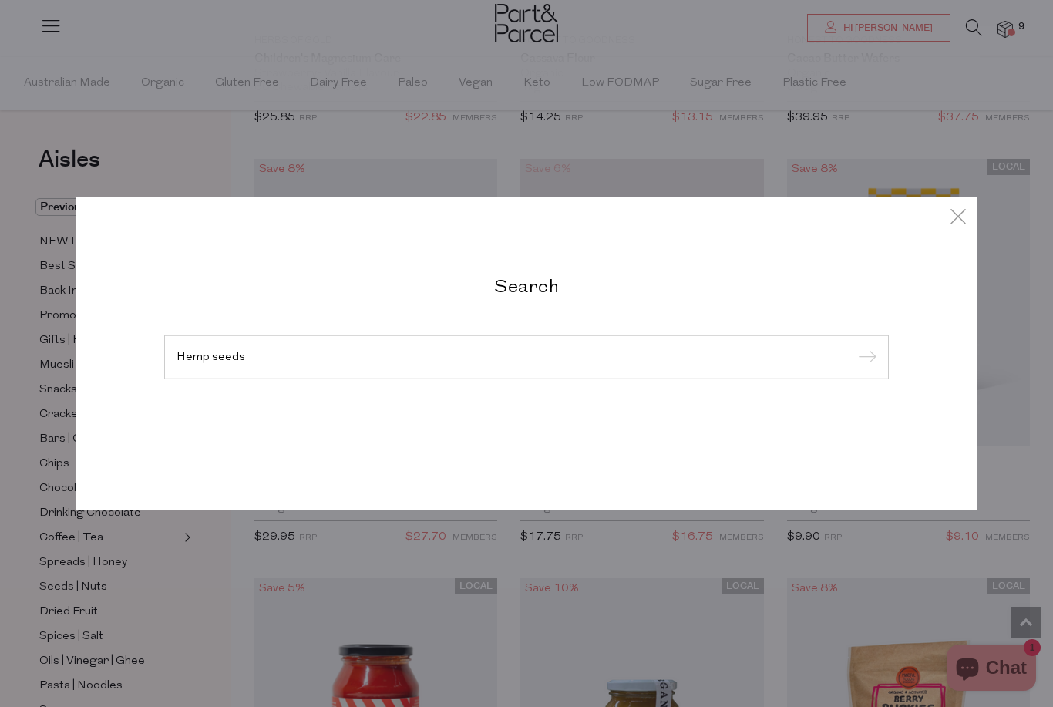
type input "Hemp seeds"
click at [864, 369] on input "submit" at bounding box center [865, 357] width 23 height 23
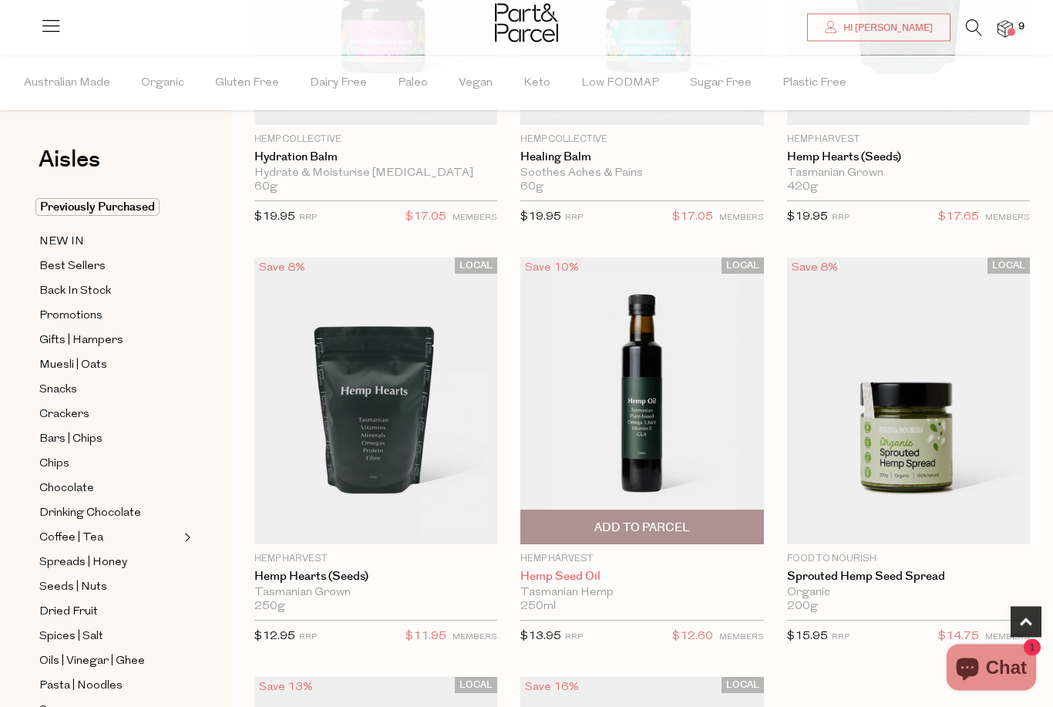
scroll to position [335, 0]
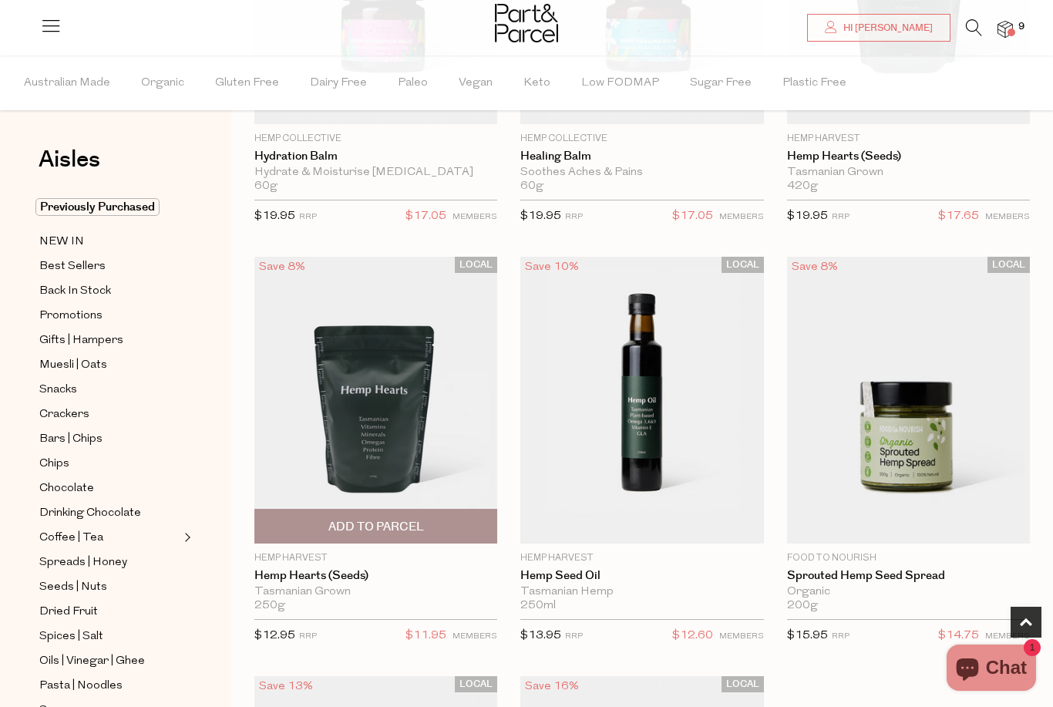
click at [379, 519] on span "Add To Parcel" at bounding box center [376, 527] width 96 height 16
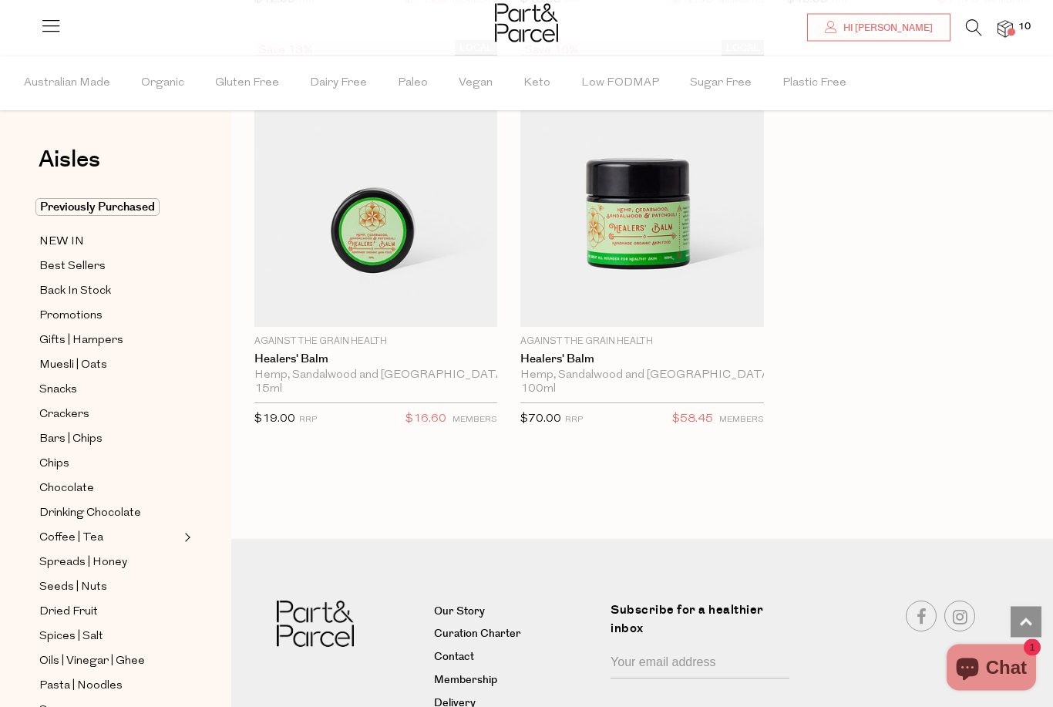
scroll to position [971, 0]
click at [76, 603] on span "Dried Fruit" at bounding box center [68, 612] width 59 height 19
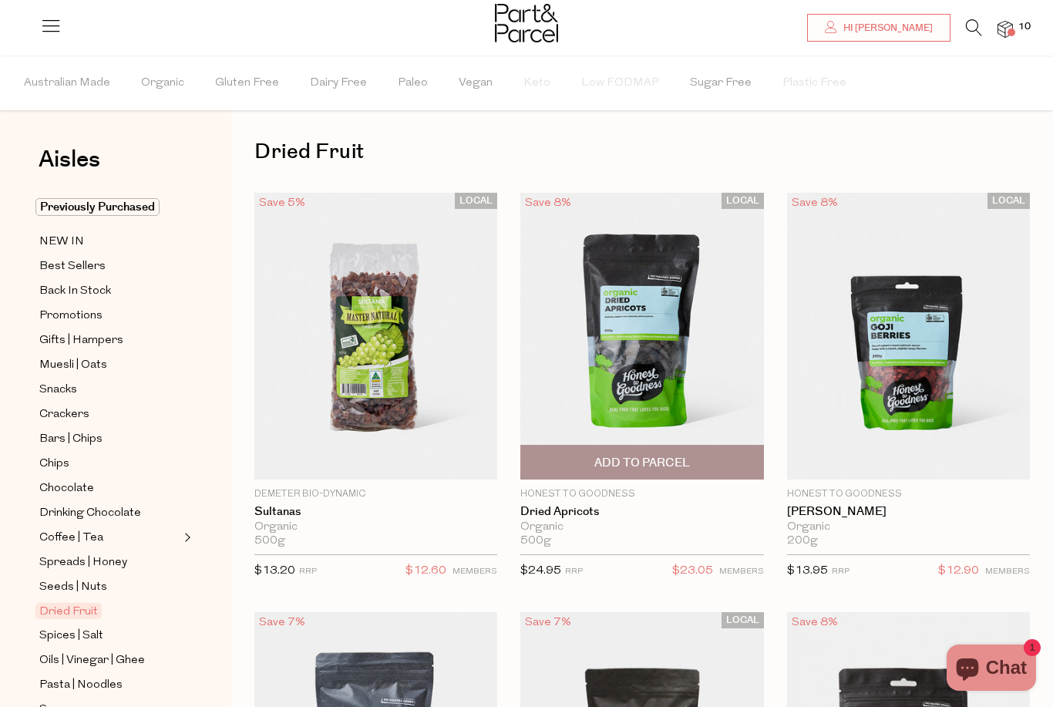
scroll to position [9, 0]
click at [653, 461] on span "Add To Parcel" at bounding box center [642, 462] width 96 height 16
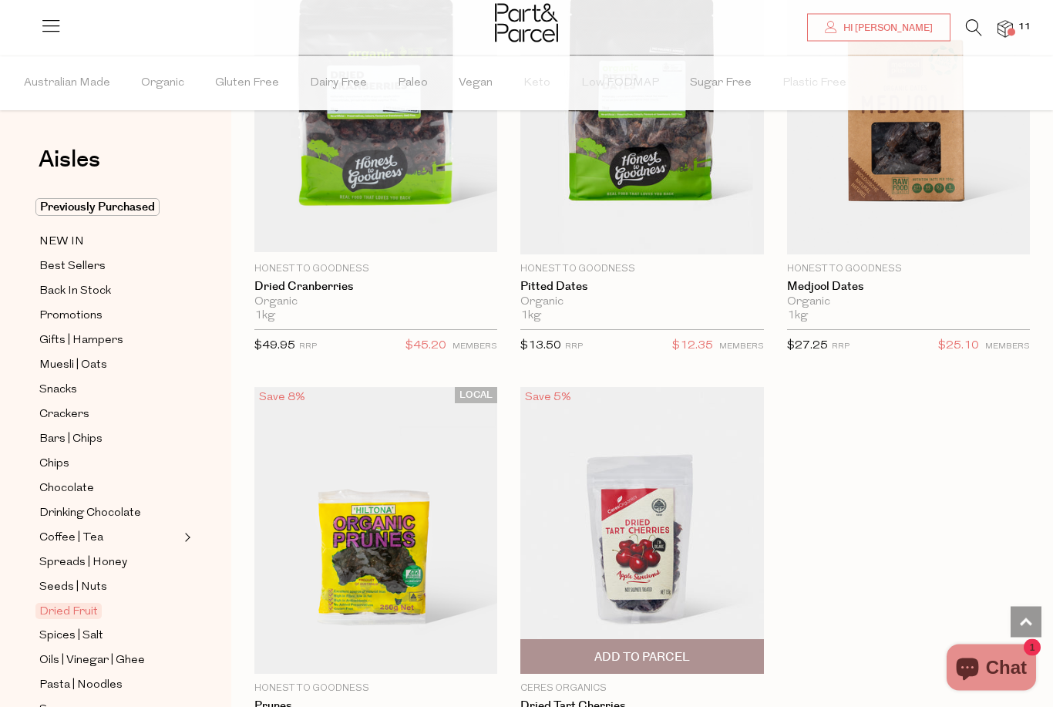
scroll to position [1072, 0]
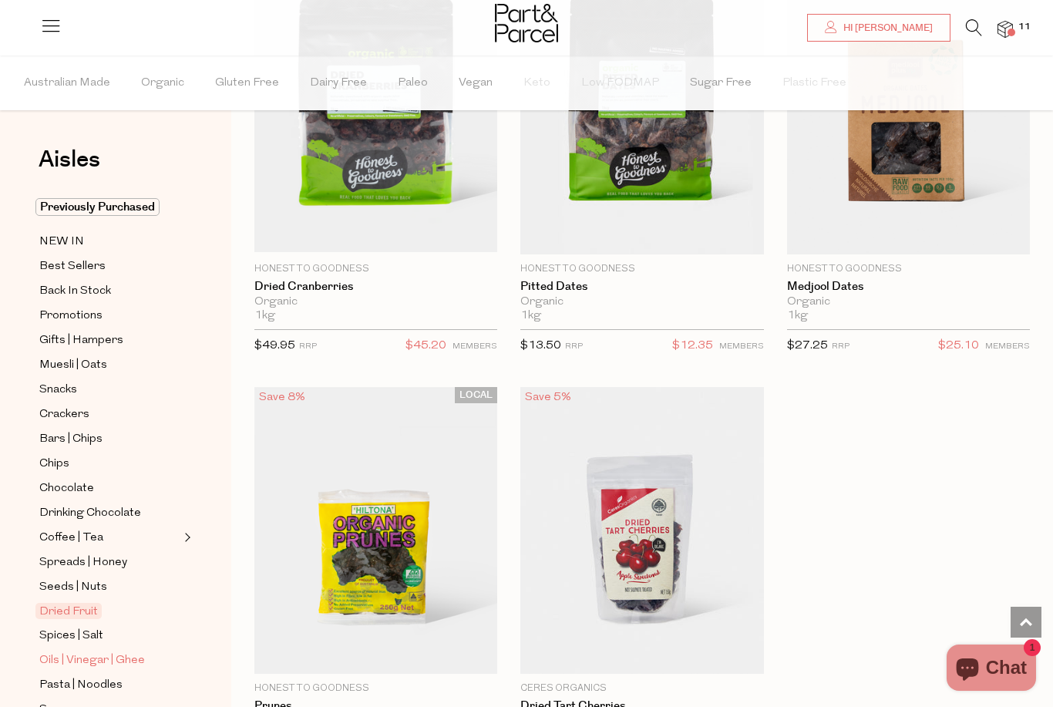
click at [116, 652] on span "Oils | Vinegar | Ghee" at bounding box center [92, 661] width 106 height 19
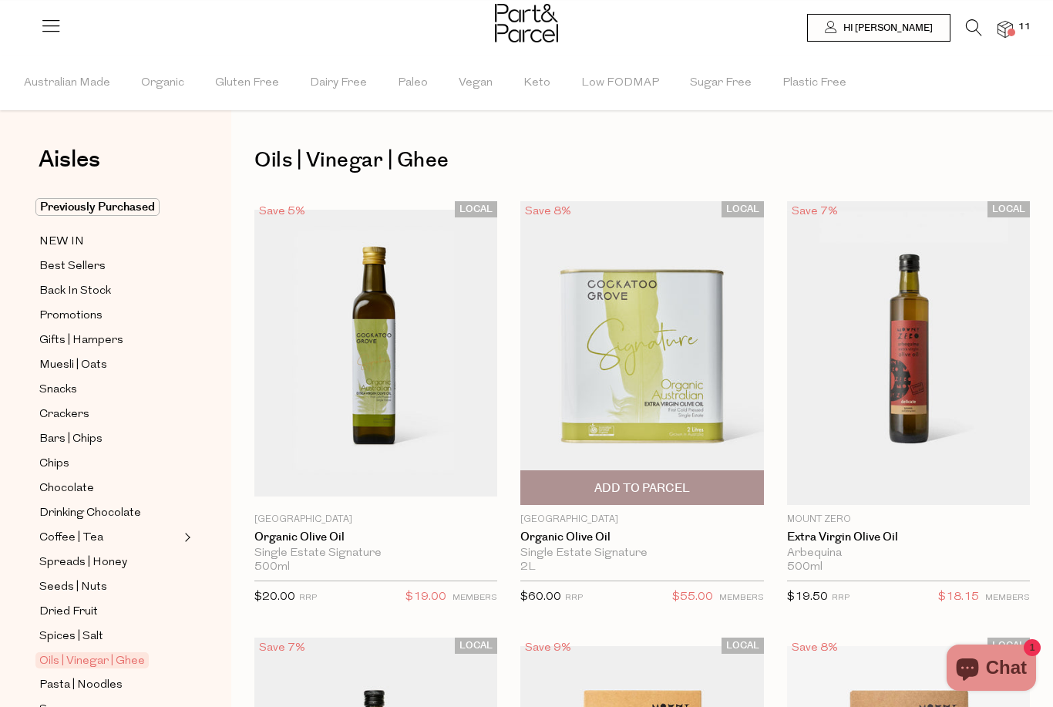
click at [640, 490] on span "Add To Parcel" at bounding box center [642, 488] width 96 height 16
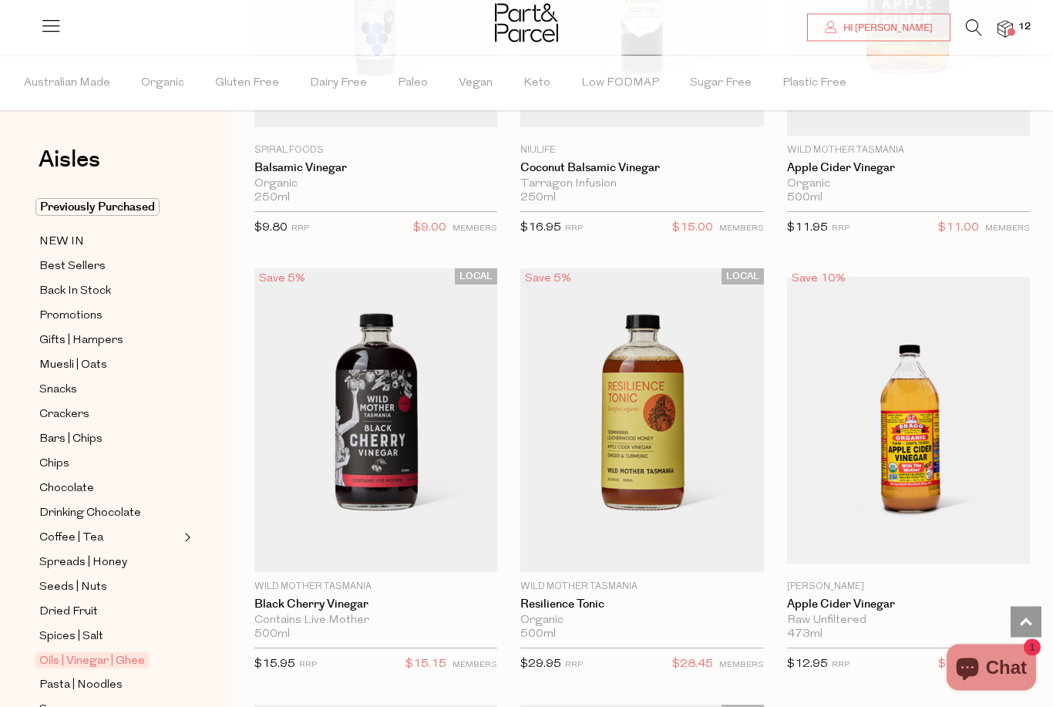
scroll to position [6276, 0]
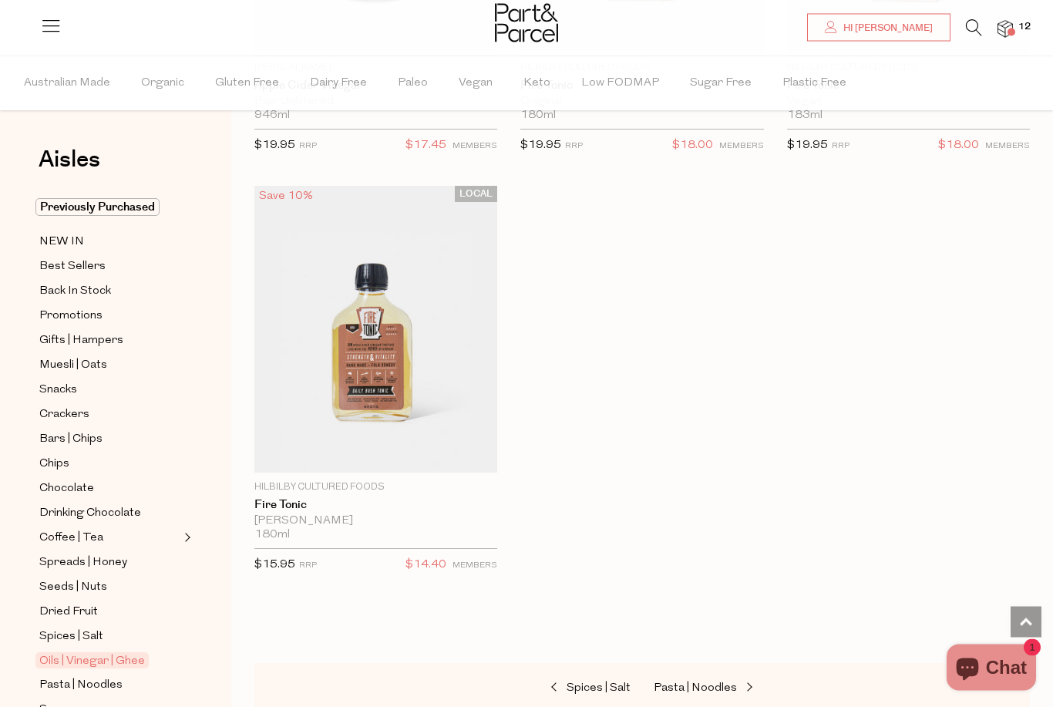
scroll to position [7214, 0]
click at [678, 682] on span "Pasta | Noodles" at bounding box center [695, 688] width 83 height 12
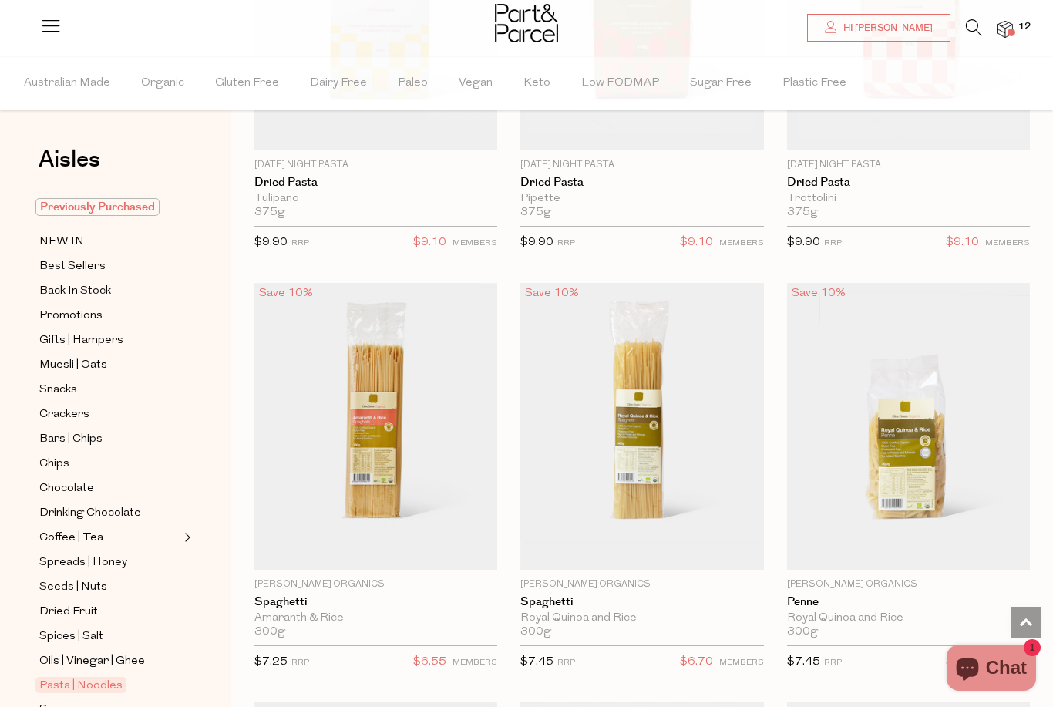
scroll to position [1594, 0]
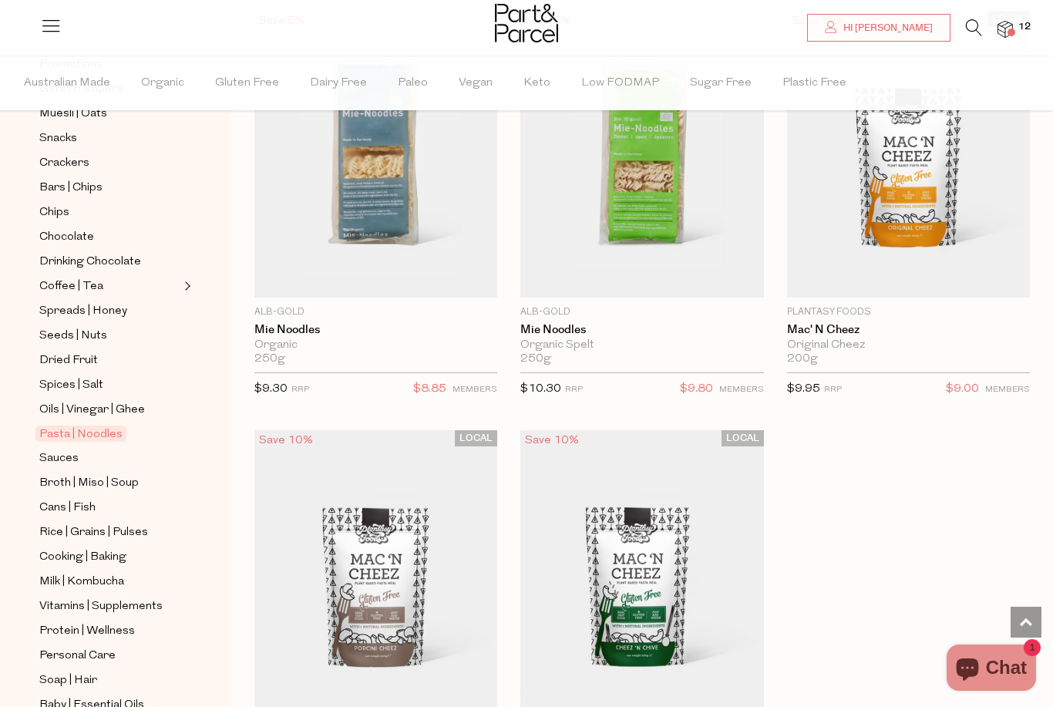
scroll to position [257, 0]
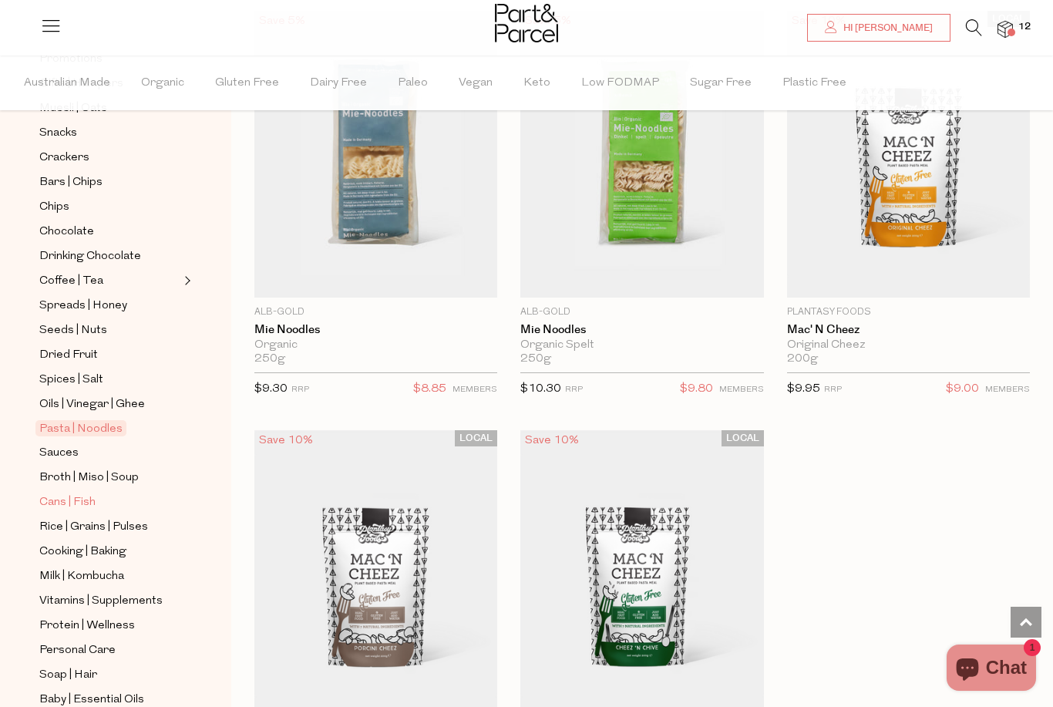
click at [56, 493] on span "Cans | Fish" at bounding box center [67, 502] width 56 height 19
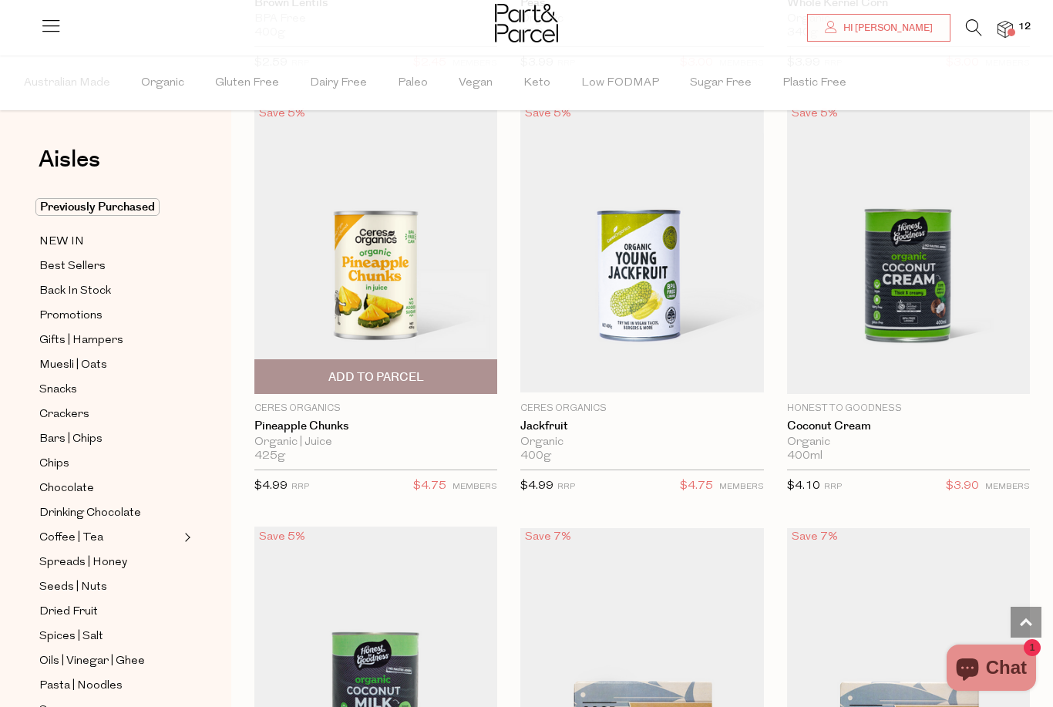
scroll to position [1774, 0]
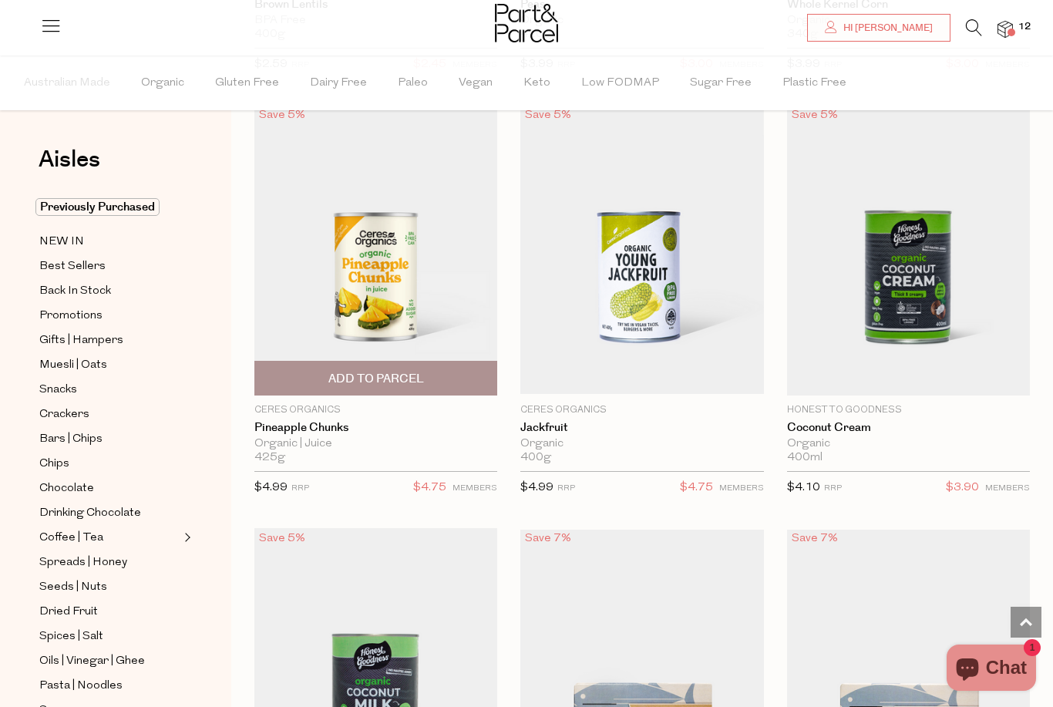
click at [402, 371] on span "Add To Parcel" at bounding box center [376, 379] width 96 height 16
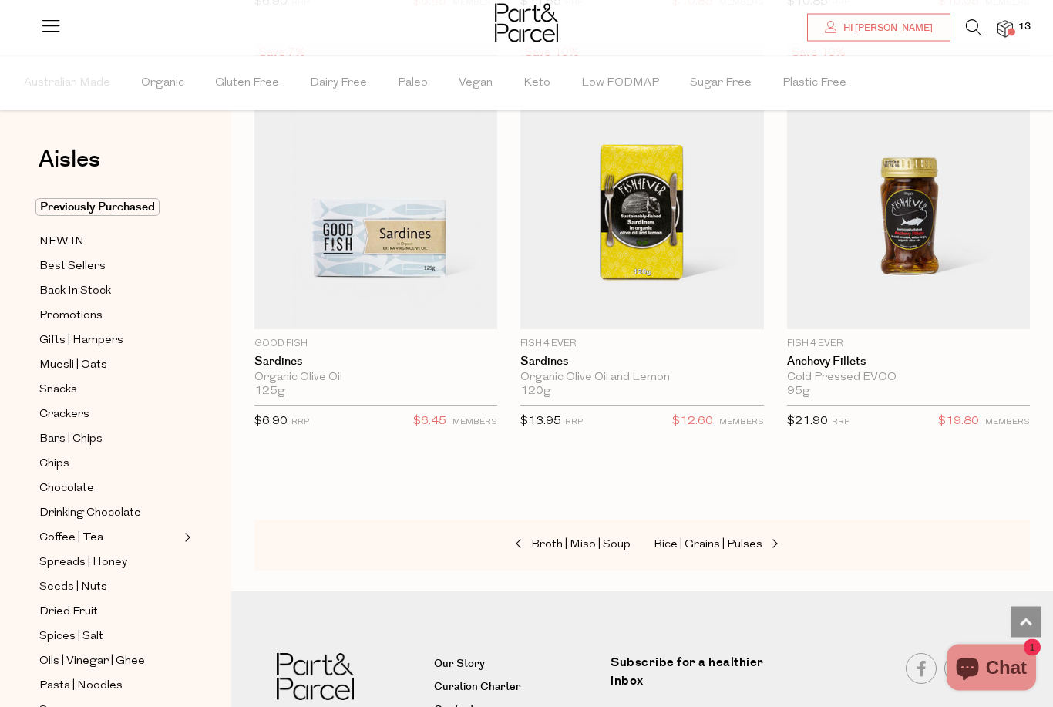
scroll to position [3103, 0]
click at [744, 542] on span "Rice | Grains | Pulses" at bounding box center [708, 545] width 109 height 12
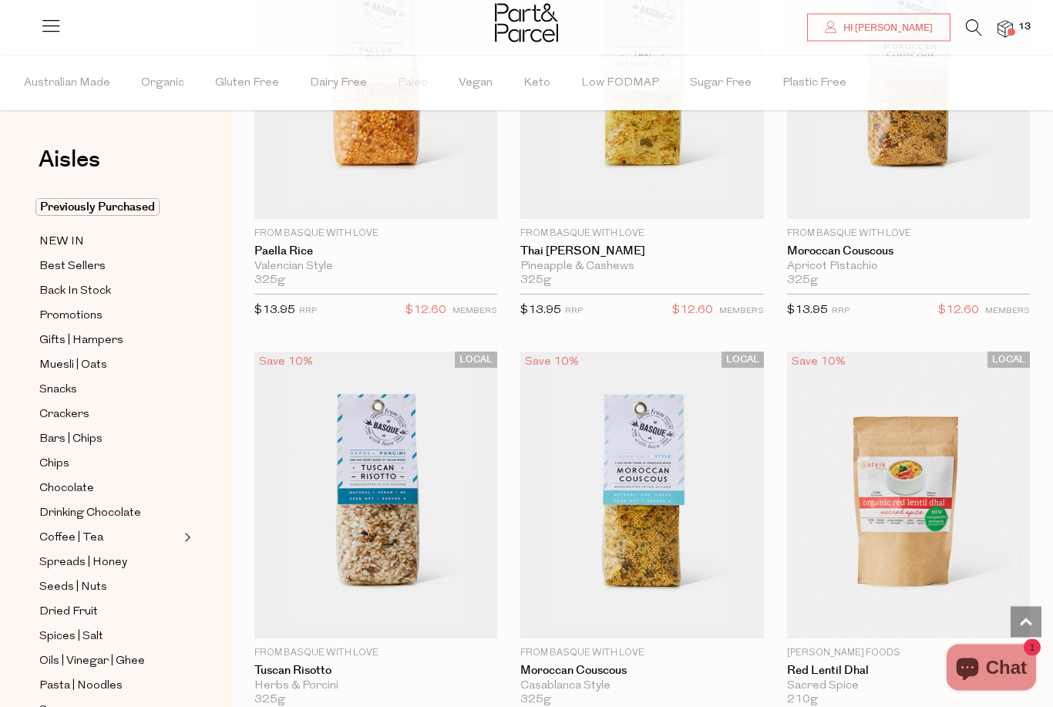
scroll to position [3848, 0]
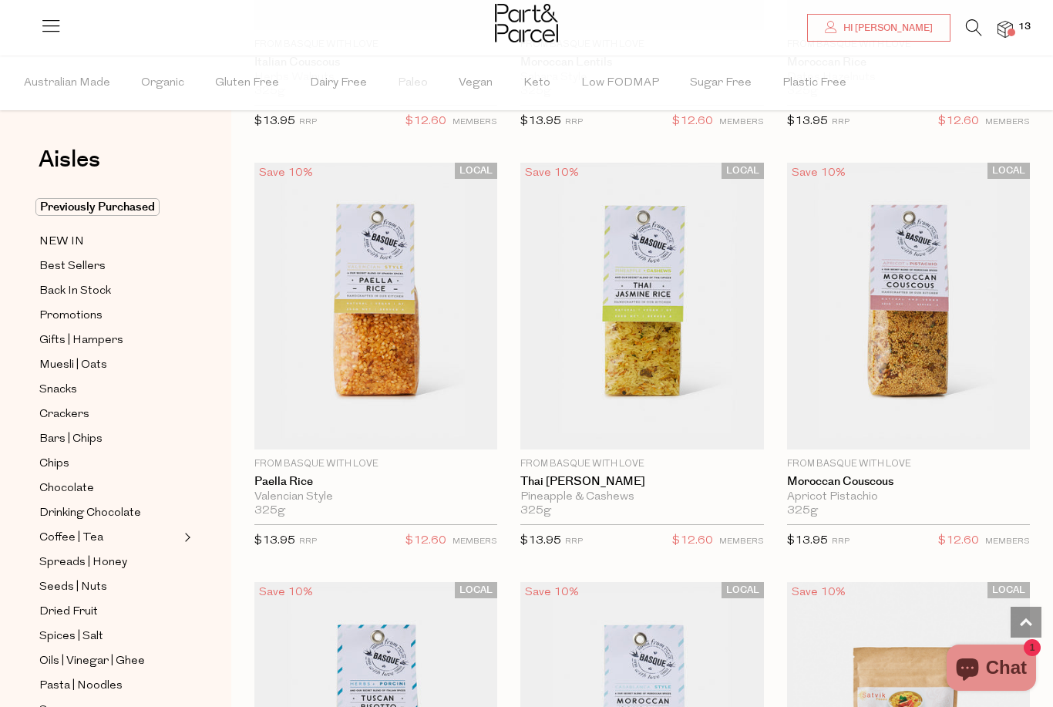
click at [982, 24] on icon at bounding box center [974, 27] width 16 height 17
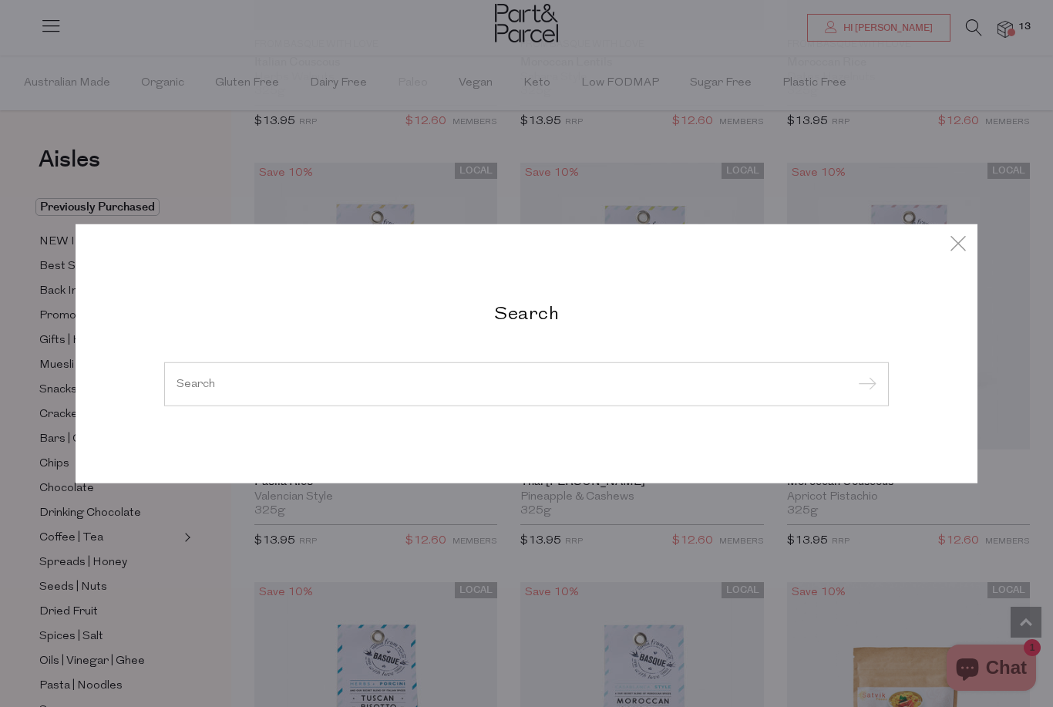
click at [446, 387] on input "search" at bounding box center [527, 384] width 700 height 12
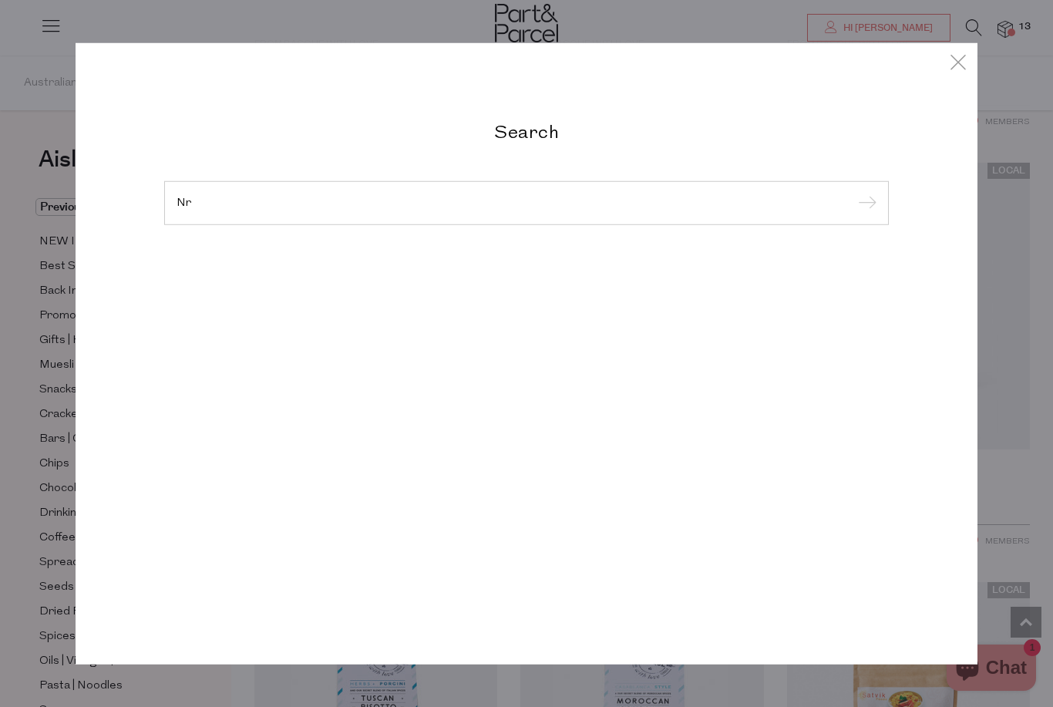
type input "N"
type input "Honey"
click at [864, 204] on input "submit" at bounding box center [865, 203] width 23 height 23
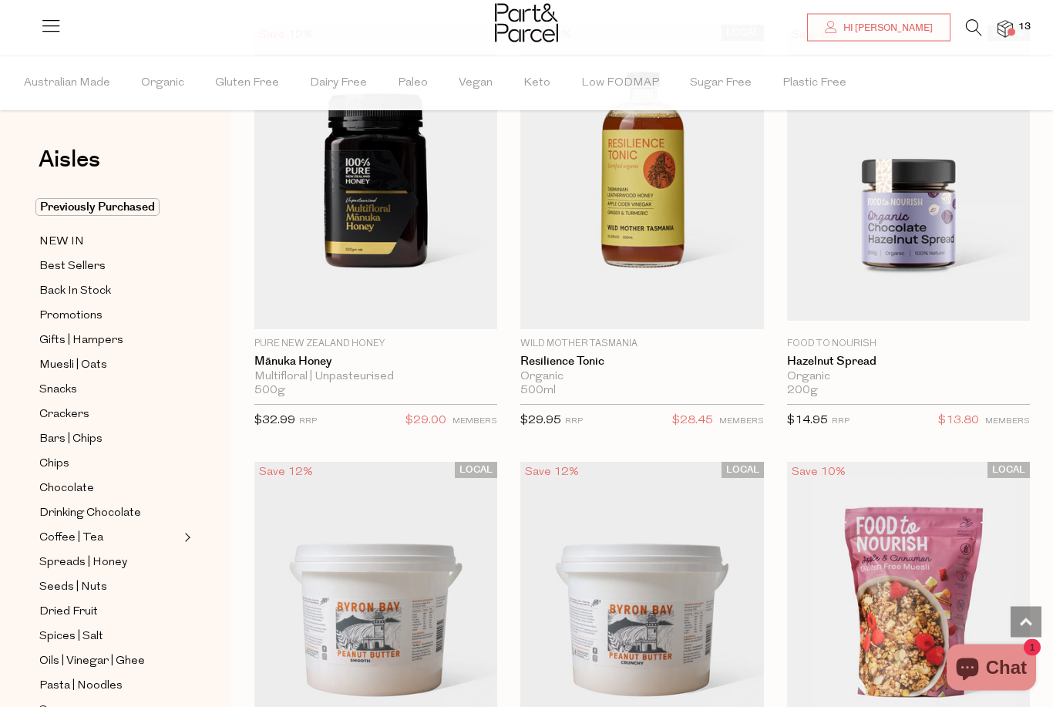
scroll to position [1020, 0]
click at [79, 559] on span "Spreads | Honey" at bounding box center [83, 563] width 88 height 19
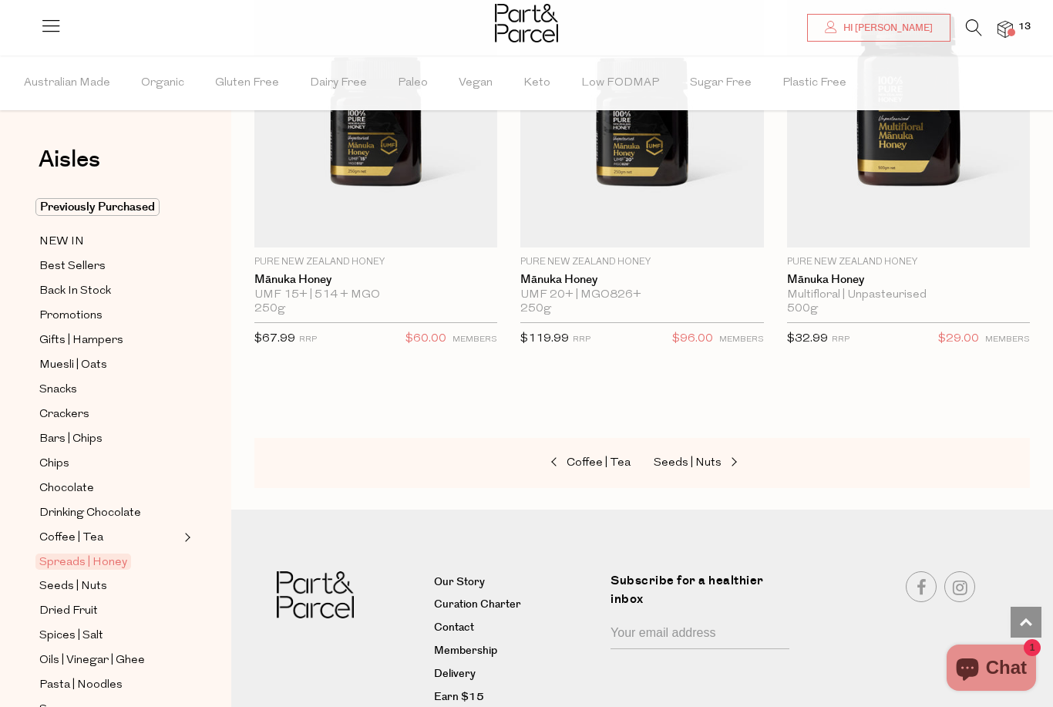
scroll to position [5724, 0]
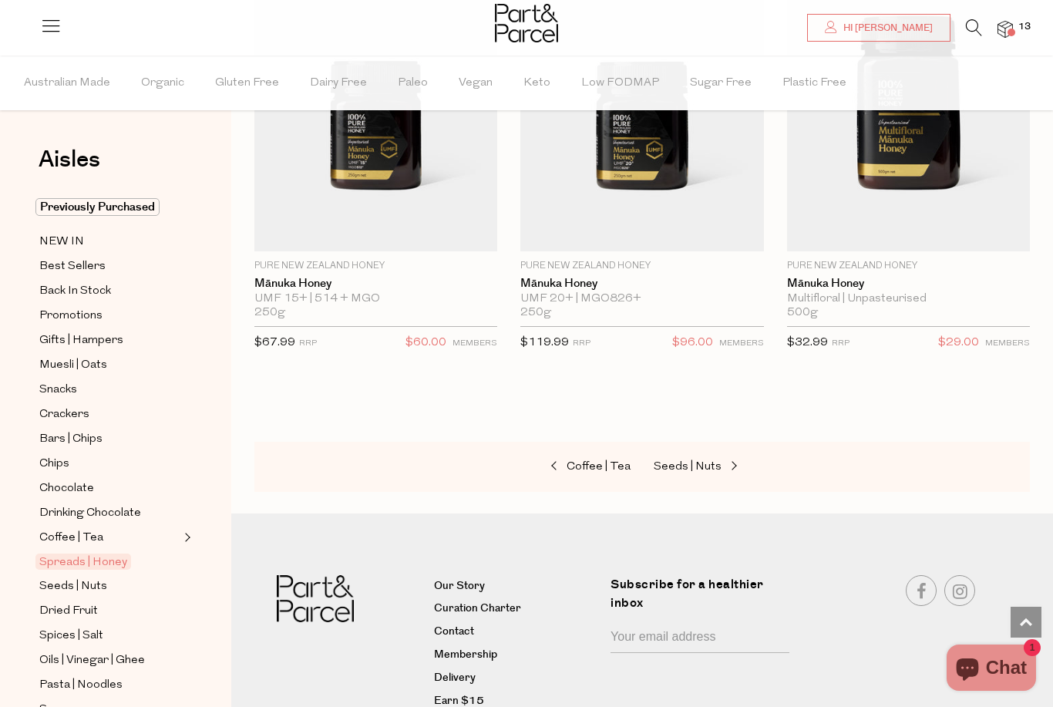
click at [982, 29] on icon at bounding box center [974, 27] width 16 height 17
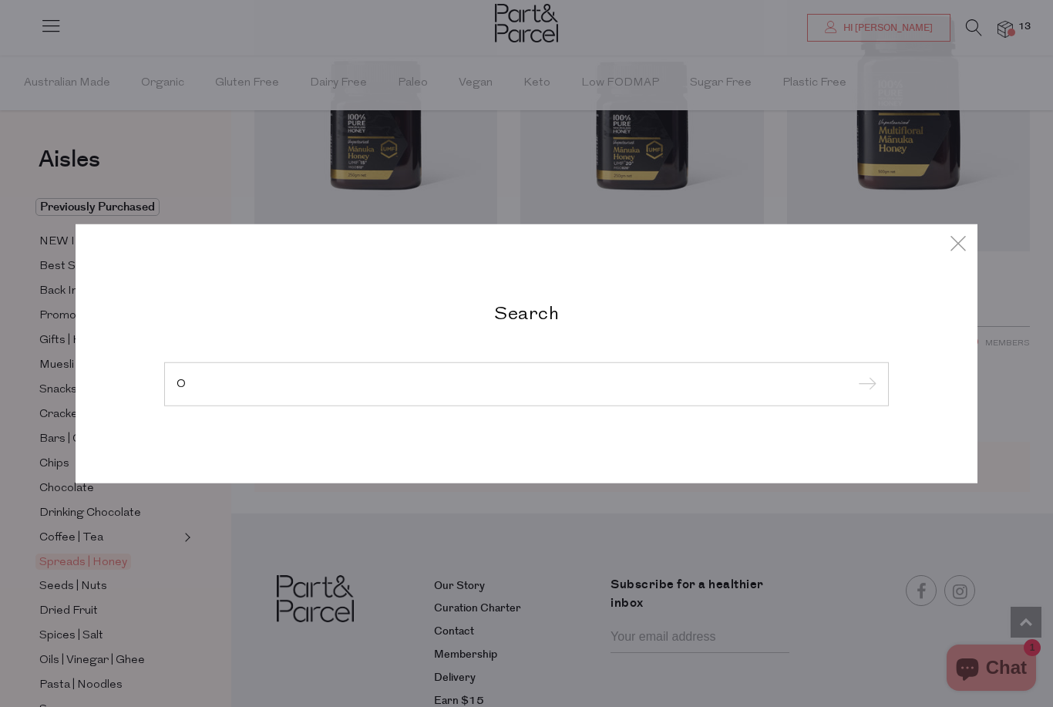
scroll to position [5723, 0]
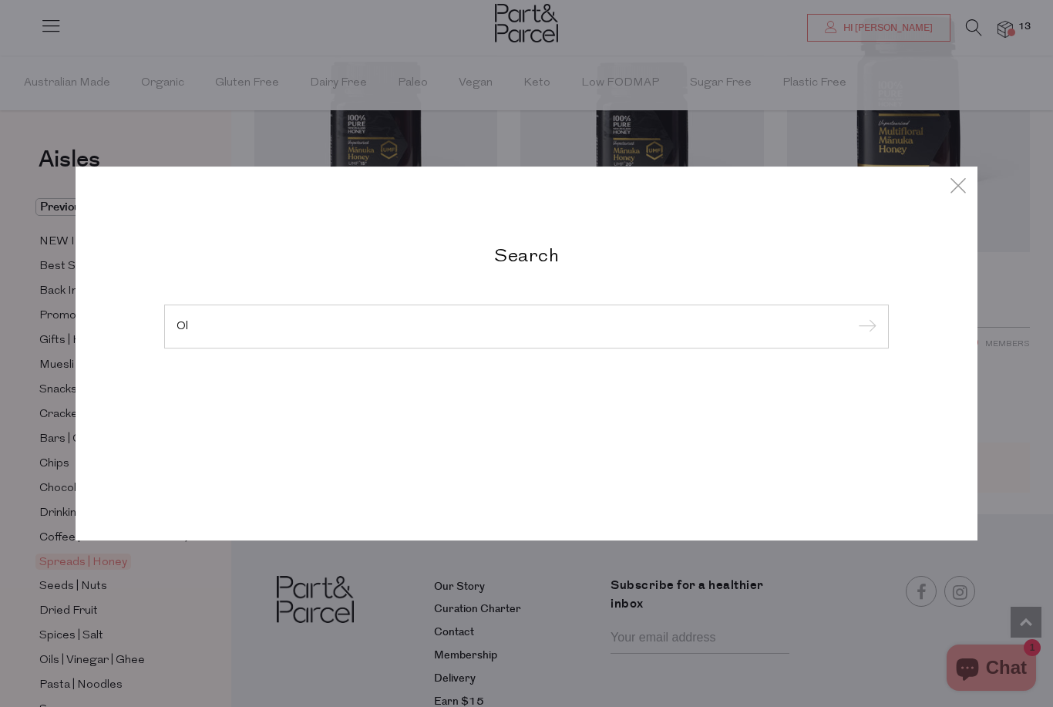
type input "O"
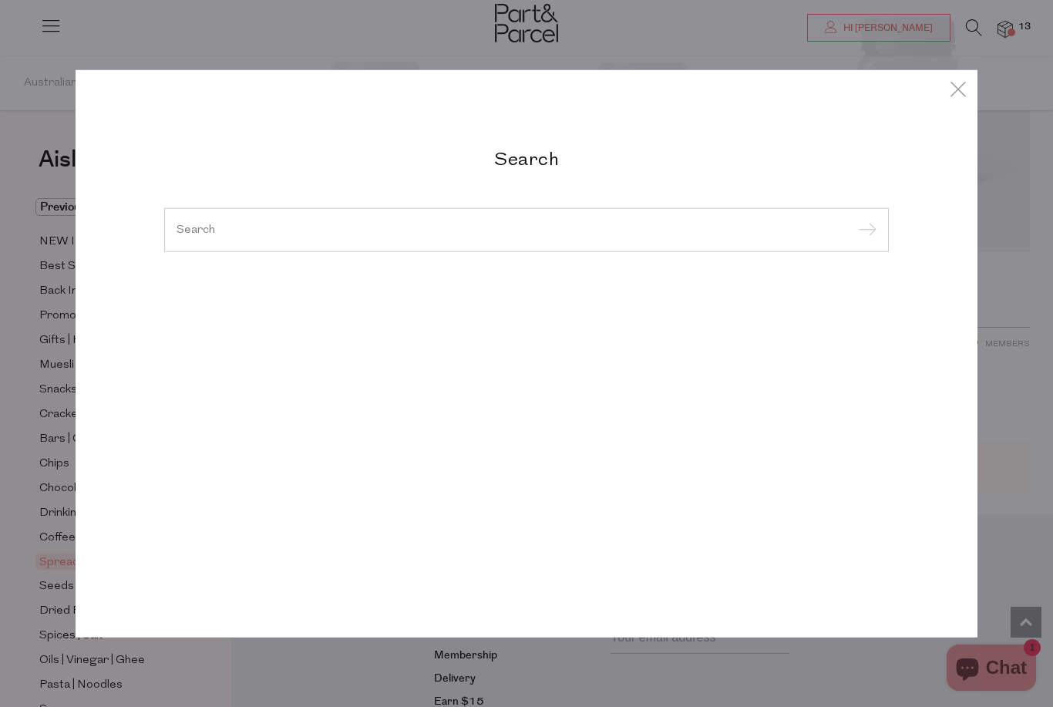
type input "C"
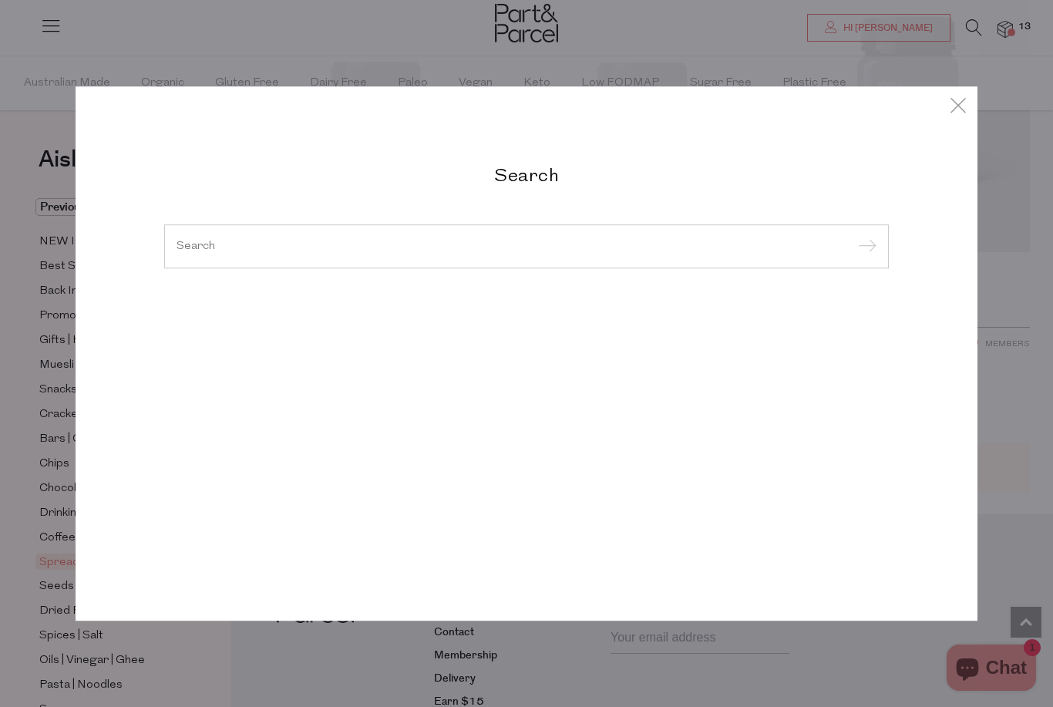
click at [953, 116] on div "Search Lactation Hot Chocolate Lactation Hot Chocolate Lactation Hot Chocolate …" at bounding box center [527, 353] width 902 height 707
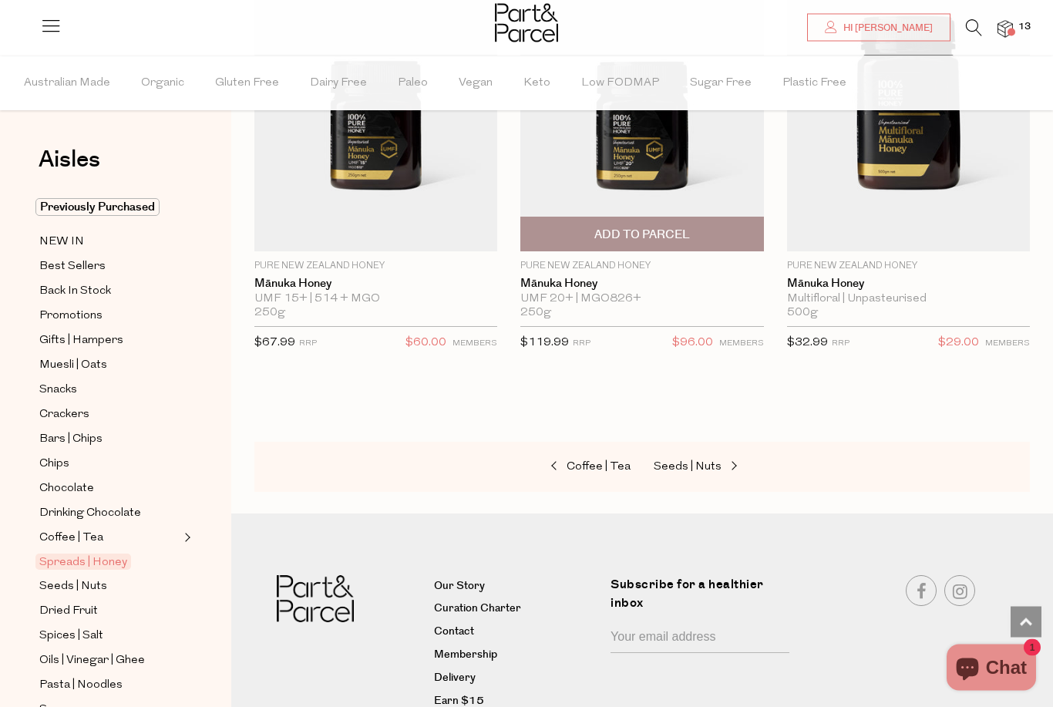
scroll to position [5724, 0]
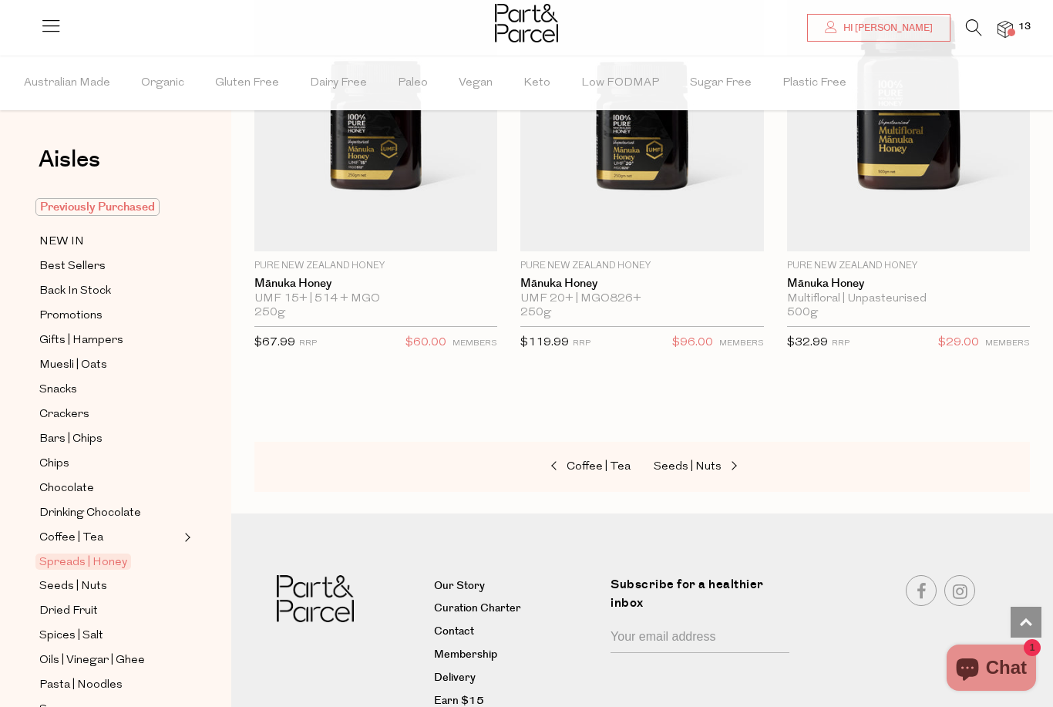
click at [82, 214] on span "Previously Purchased" at bounding box center [97, 207] width 124 height 18
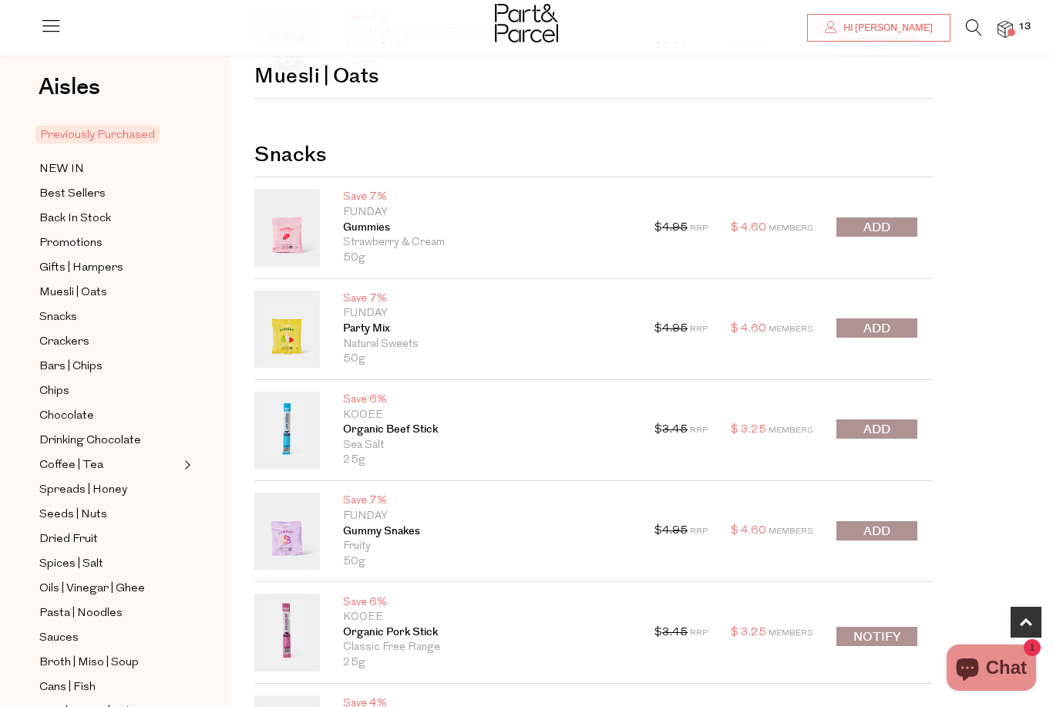
scroll to position [553, 0]
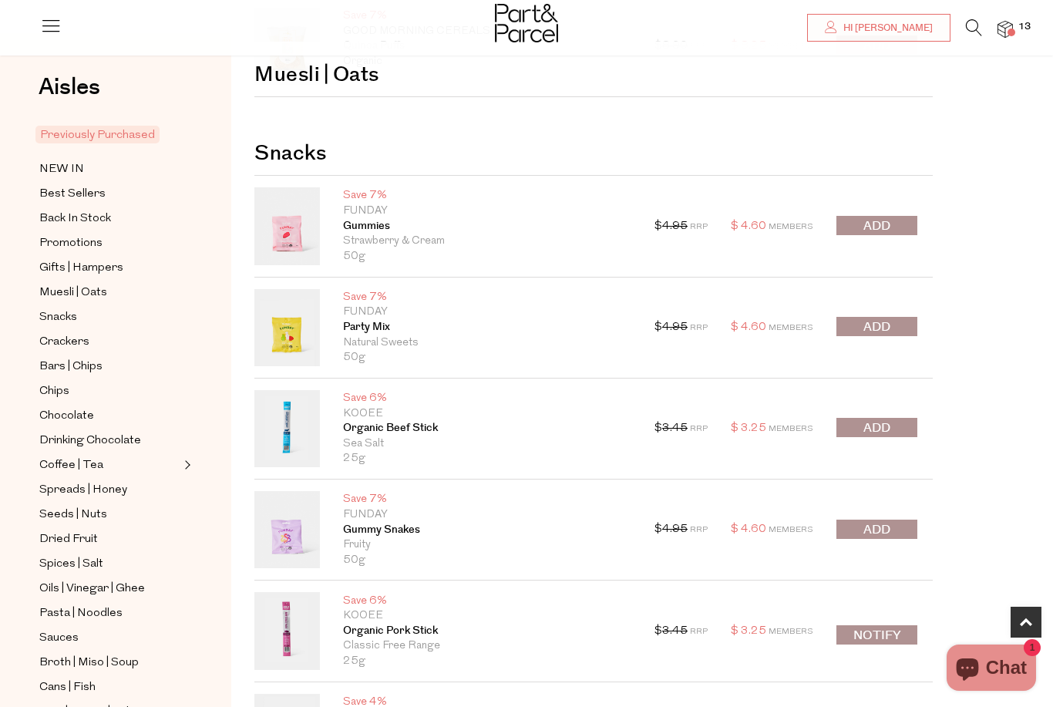
click at [888, 224] on span "submit" at bounding box center [877, 226] width 27 height 18
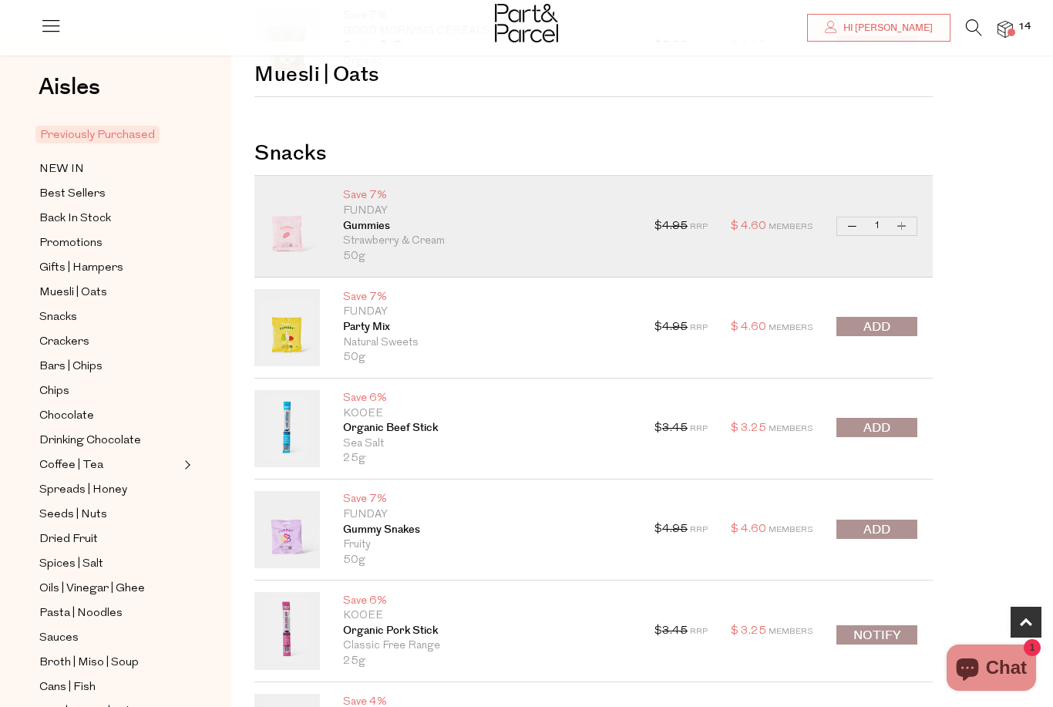
click at [904, 227] on button "Increase Gummies" at bounding box center [902, 226] width 19 height 18
type input "2"
click at [905, 224] on button "Increase Gummies" at bounding box center [902, 226] width 19 height 18
type input "3"
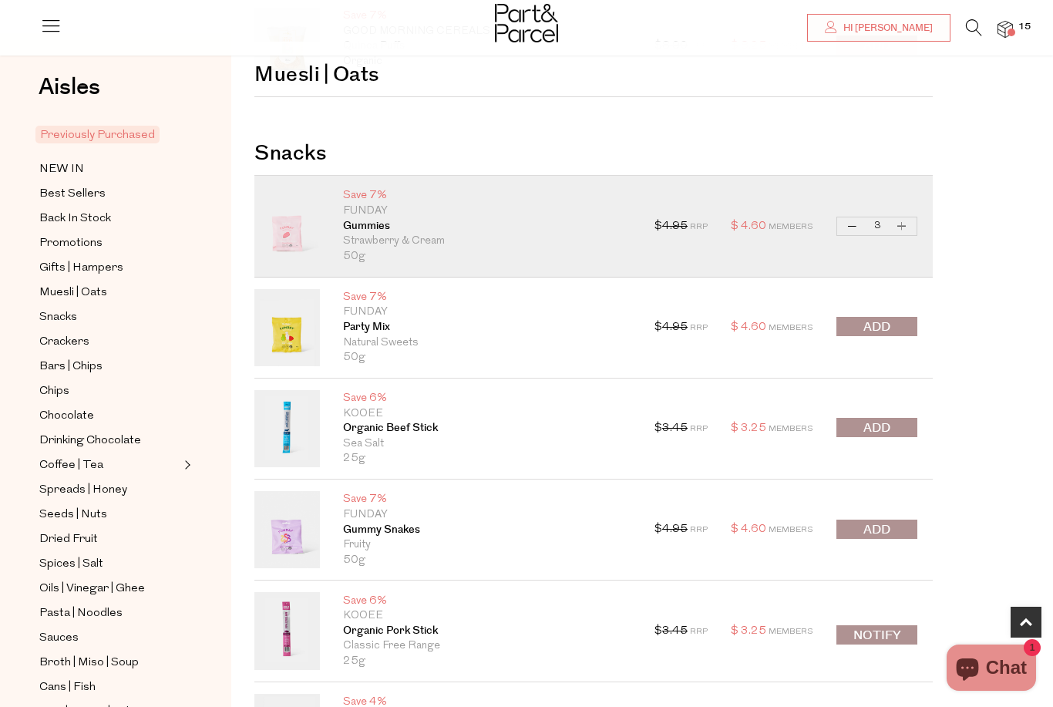
type input "3"
click at [903, 224] on button "Increase Gummies" at bounding box center [902, 226] width 19 height 18
type input "4"
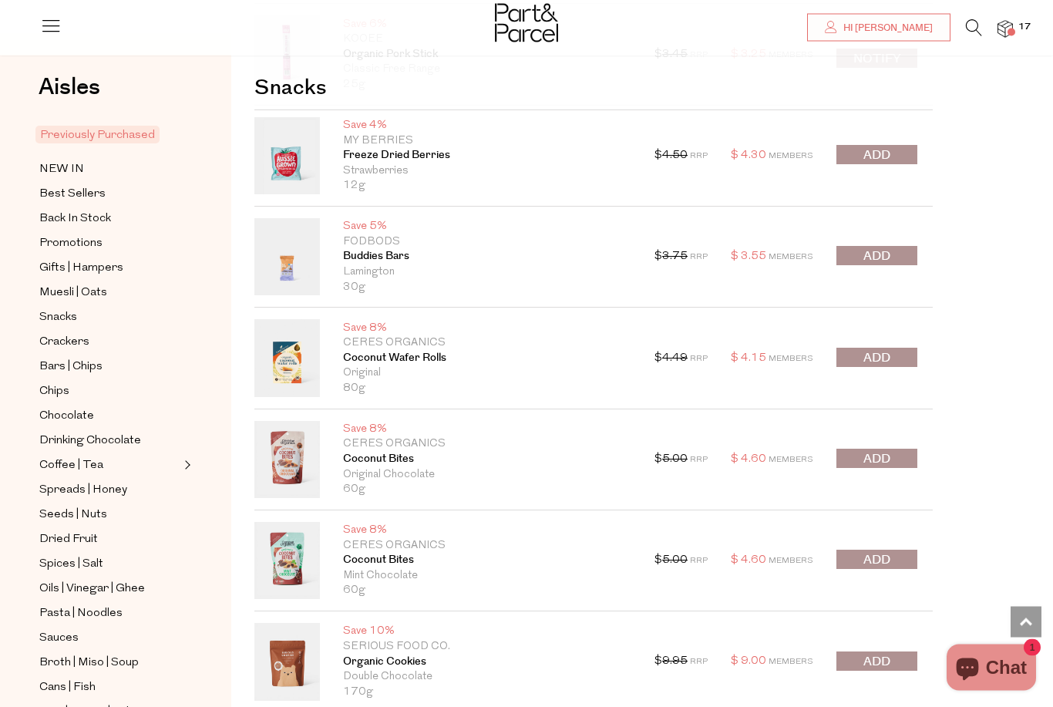
scroll to position [1130, 0]
click at [884, 359] on span "submit" at bounding box center [877, 358] width 27 height 18
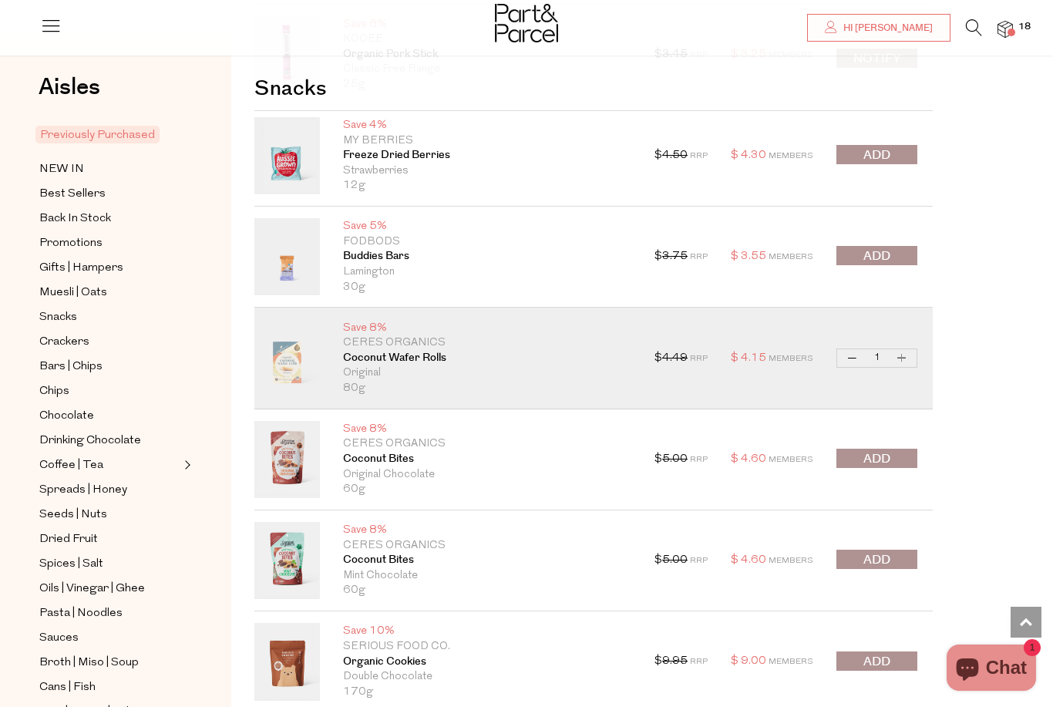
click at [903, 355] on button "Increase Coconut Wafer Rolls" at bounding box center [902, 358] width 19 height 18
type input "2"
click at [887, 254] on span "submit" at bounding box center [877, 256] width 27 height 18
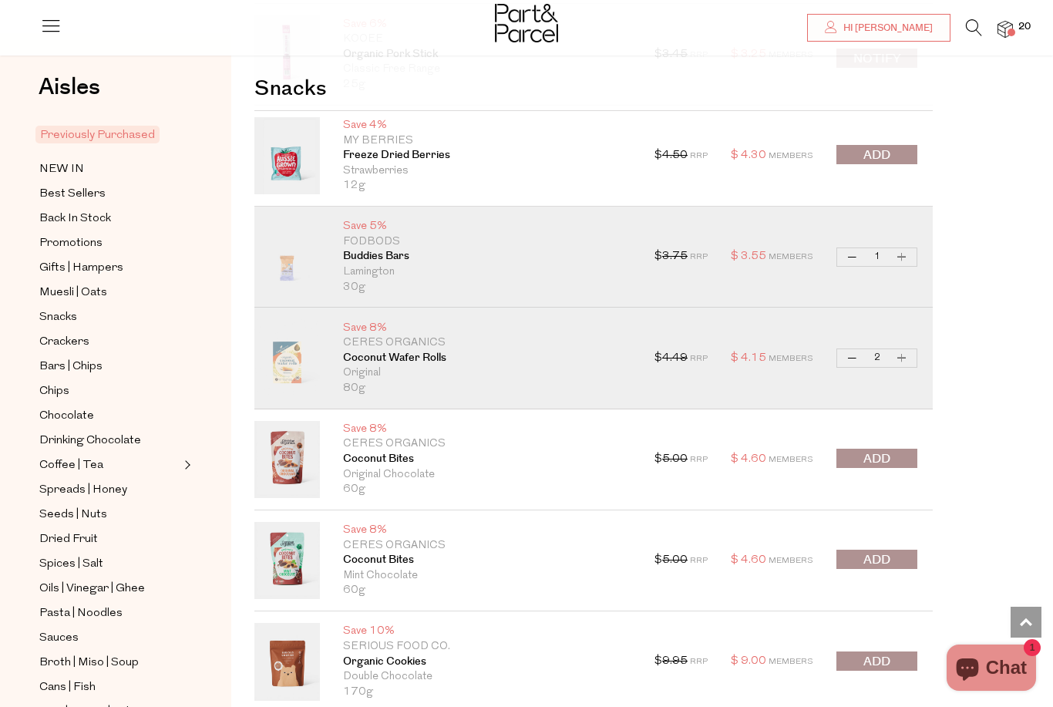
click at [907, 253] on button "Increase Buddies Bars" at bounding box center [902, 257] width 19 height 18
type input "2"
click at [903, 259] on button "Increase Buddies Bars" at bounding box center [902, 257] width 19 height 18
type input "3"
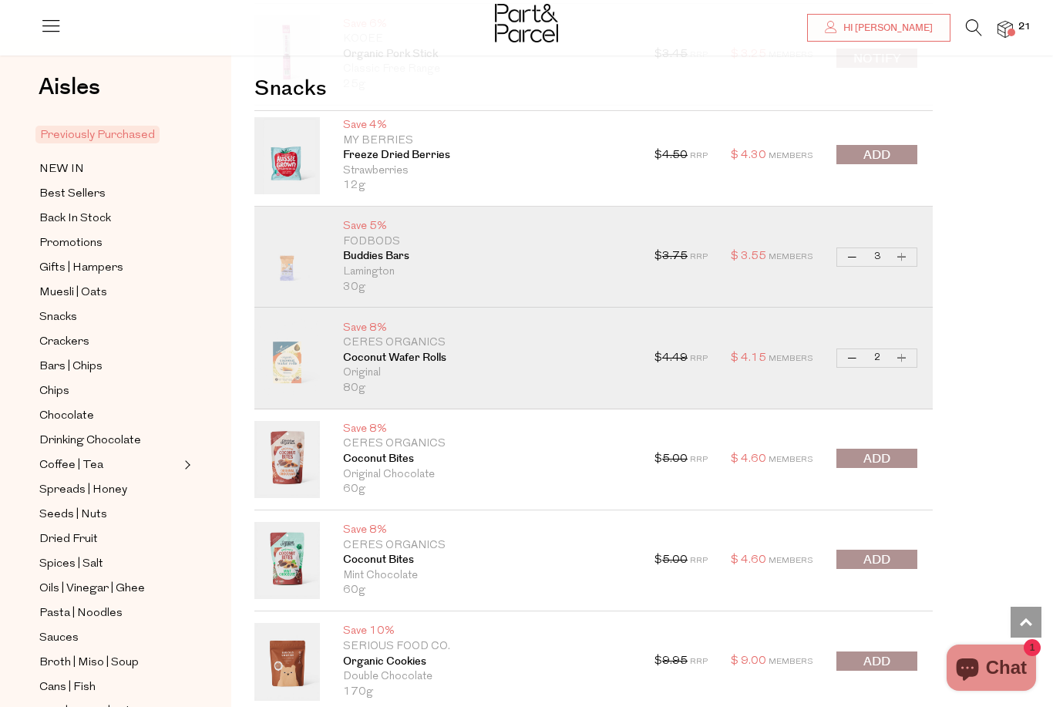
type input "3"
click at [869, 456] on span "submit" at bounding box center [877, 459] width 27 height 18
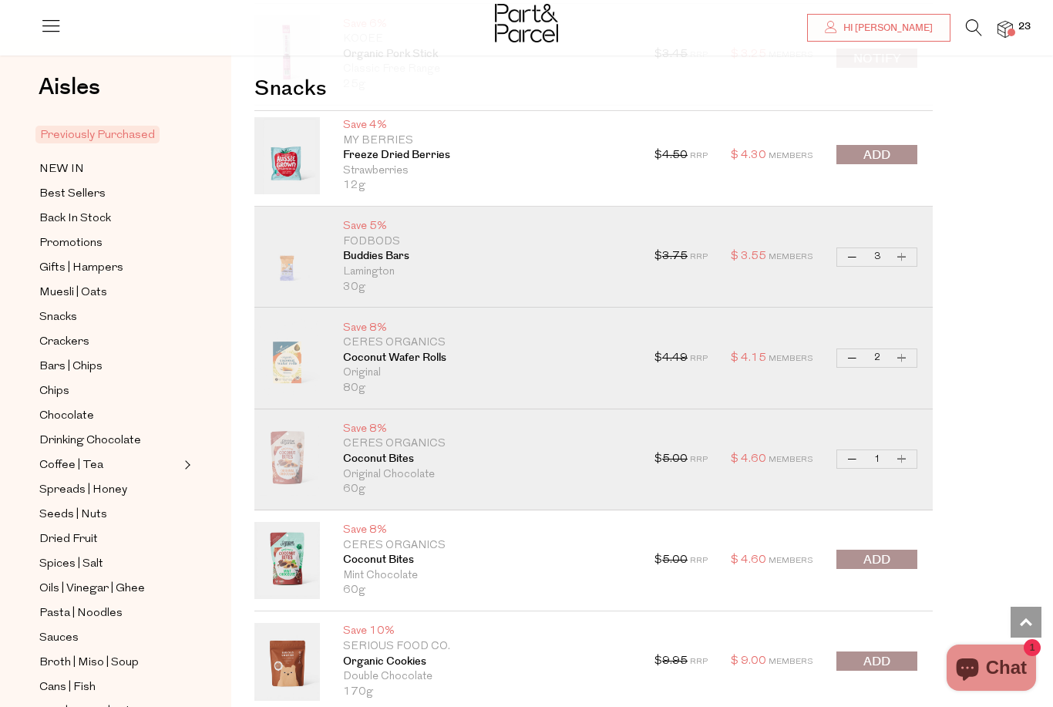
click at [901, 455] on button "Increase Coconut Bites" at bounding box center [902, 459] width 19 height 18
type input "2"
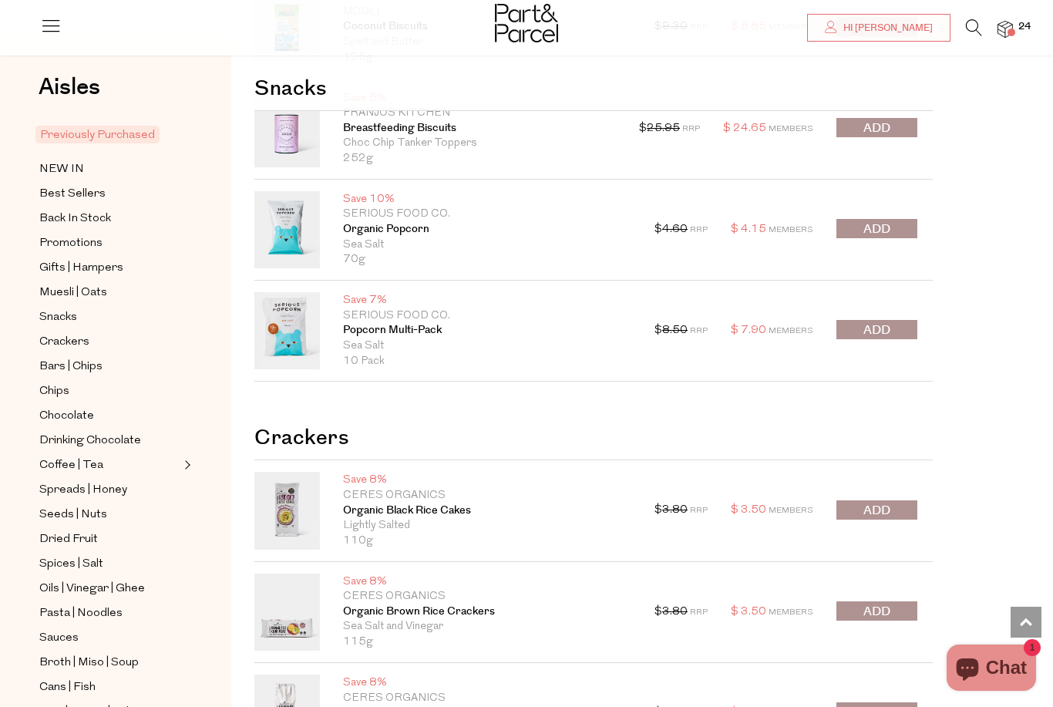
scroll to position [2067, 0]
click at [884, 328] on span "submit" at bounding box center [877, 331] width 27 height 18
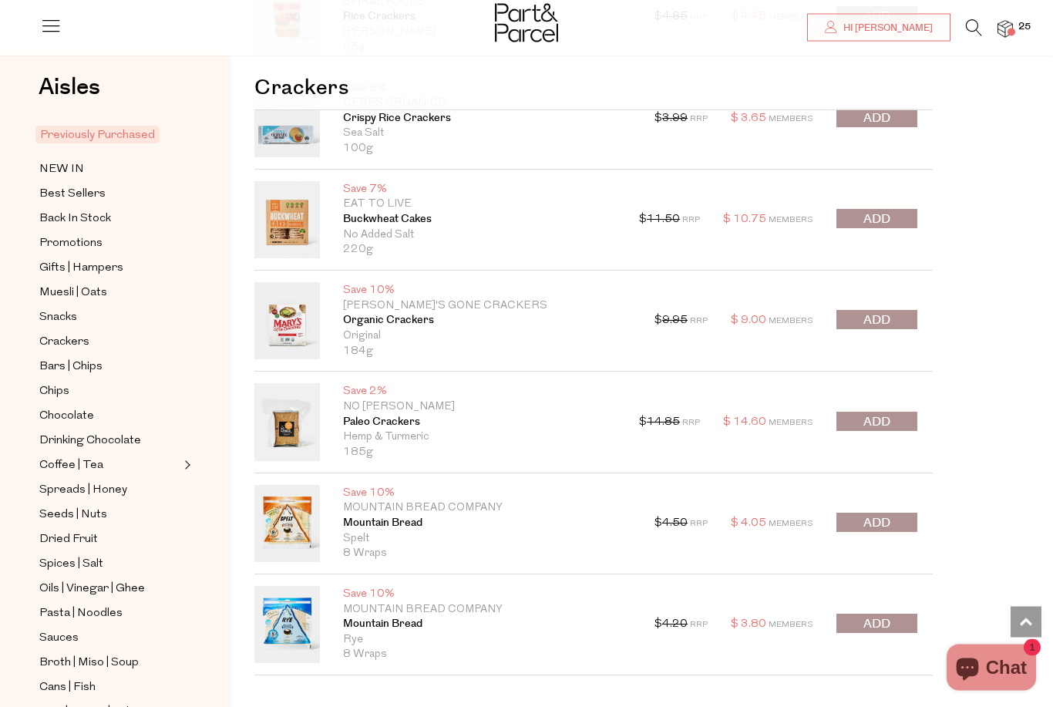
scroll to position [2865, 0]
click at [864, 424] on span "submit" at bounding box center [877, 422] width 27 height 18
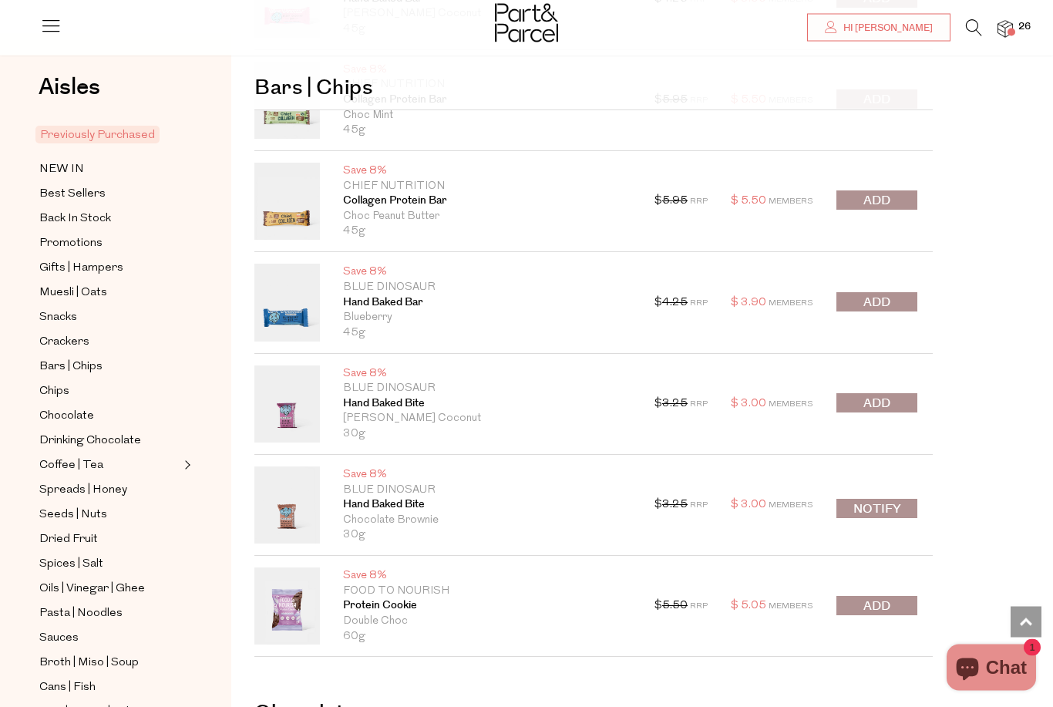
scroll to position [3772, 0]
click at [870, 402] on span "submit" at bounding box center [877, 404] width 27 height 18
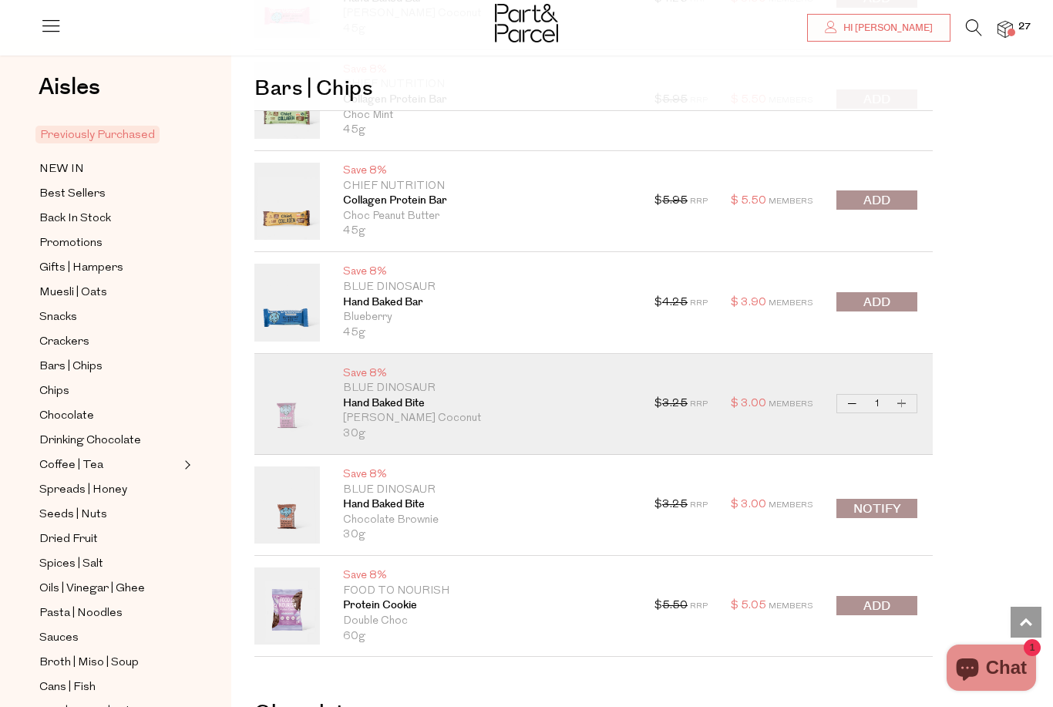
click at [906, 403] on button "Increase Hand Baked Bite" at bounding box center [902, 404] width 19 height 18
type input "2"
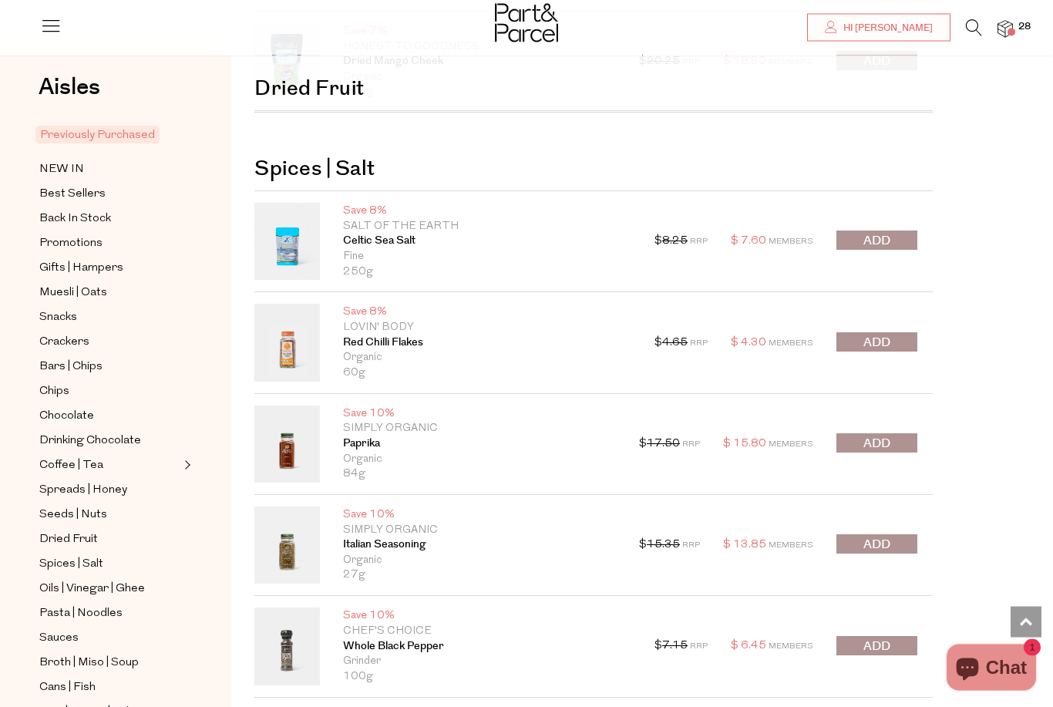
scroll to position [6835, 0]
click at [894, 237] on button "submit" at bounding box center [877, 240] width 81 height 19
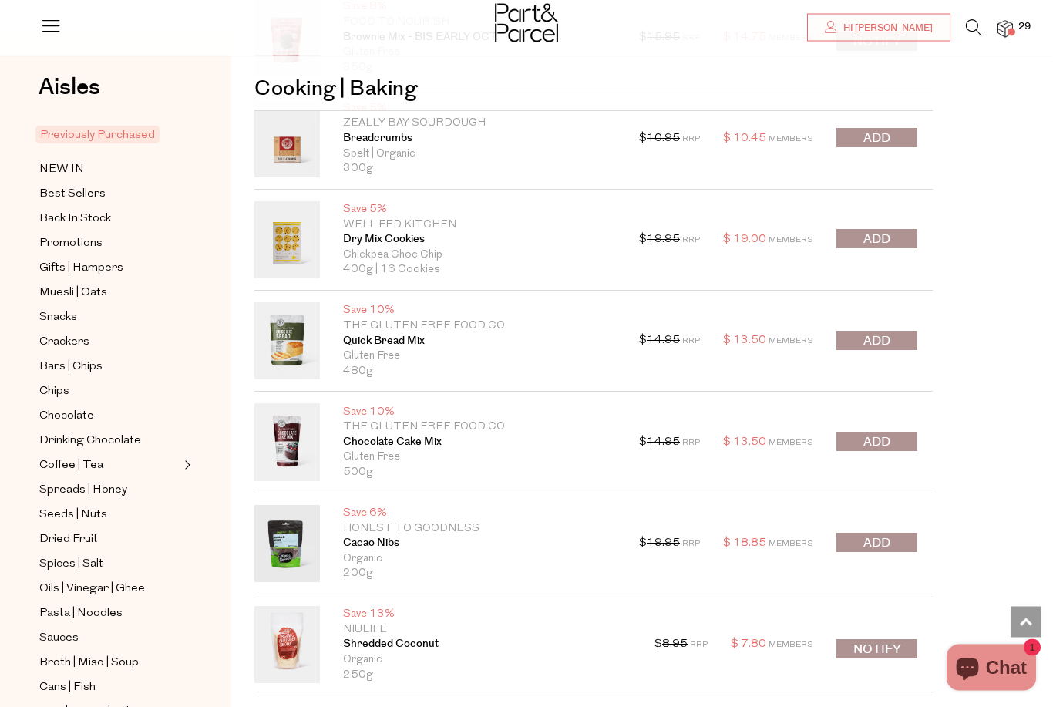
scroll to position [13477, 0]
click at [877, 332] on span "submit" at bounding box center [877, 341] width 27 height 18
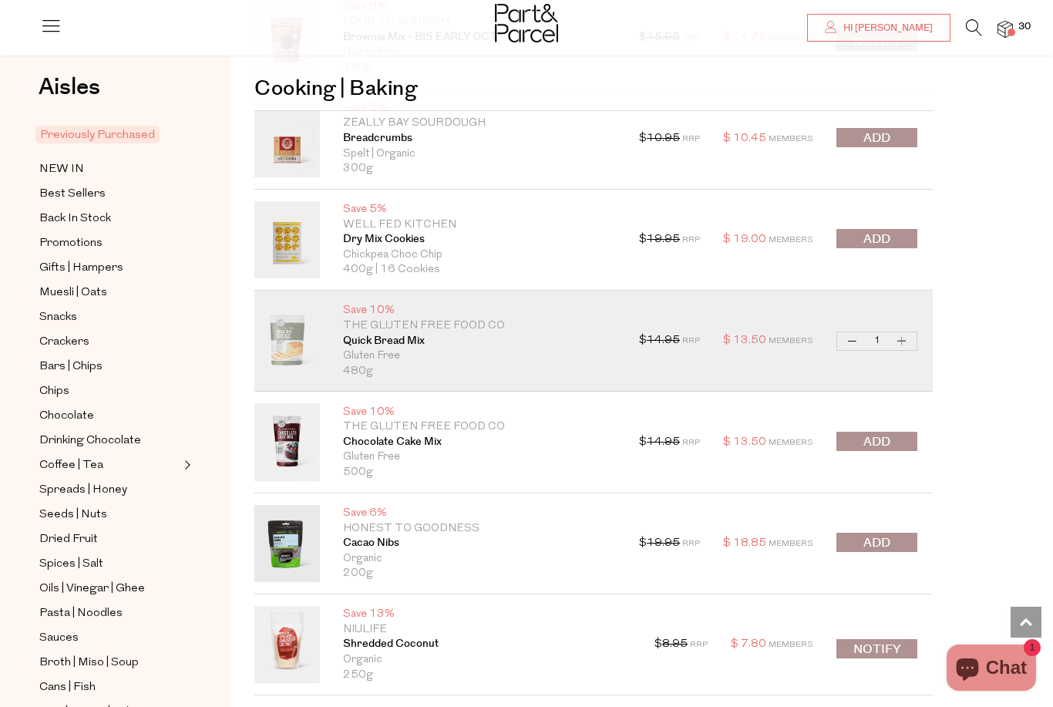
click at [907, 332] on button "Increase Quick Bread Mix" at bounding box center [902, 341] width 19 height 18
type input "2"
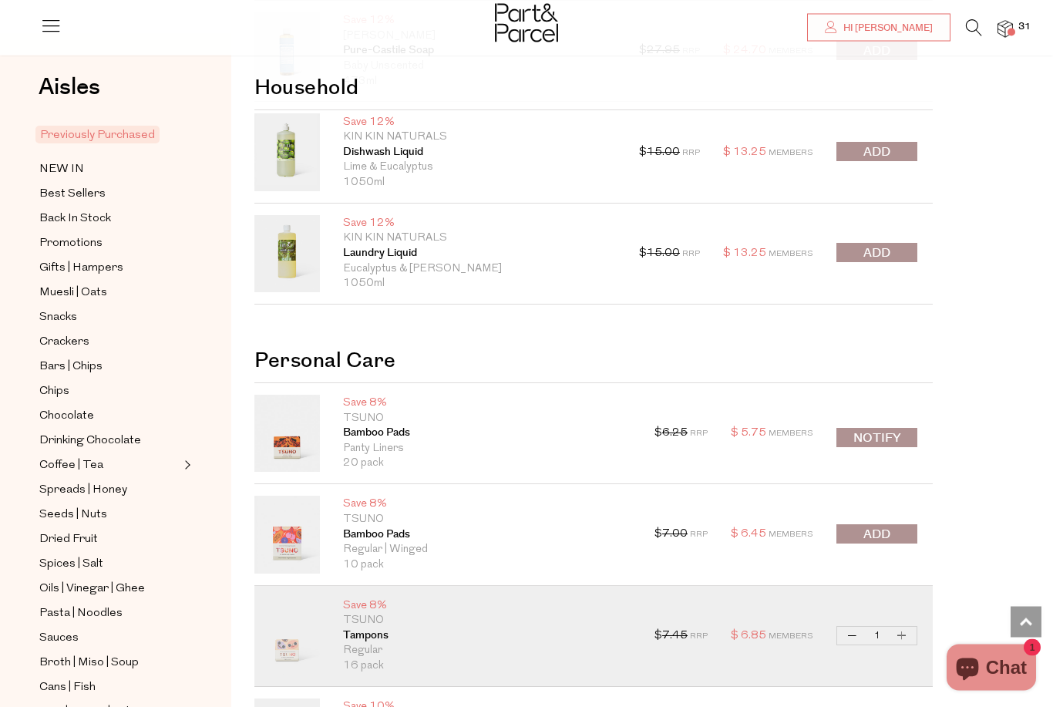
scroll to position [15381, 0]
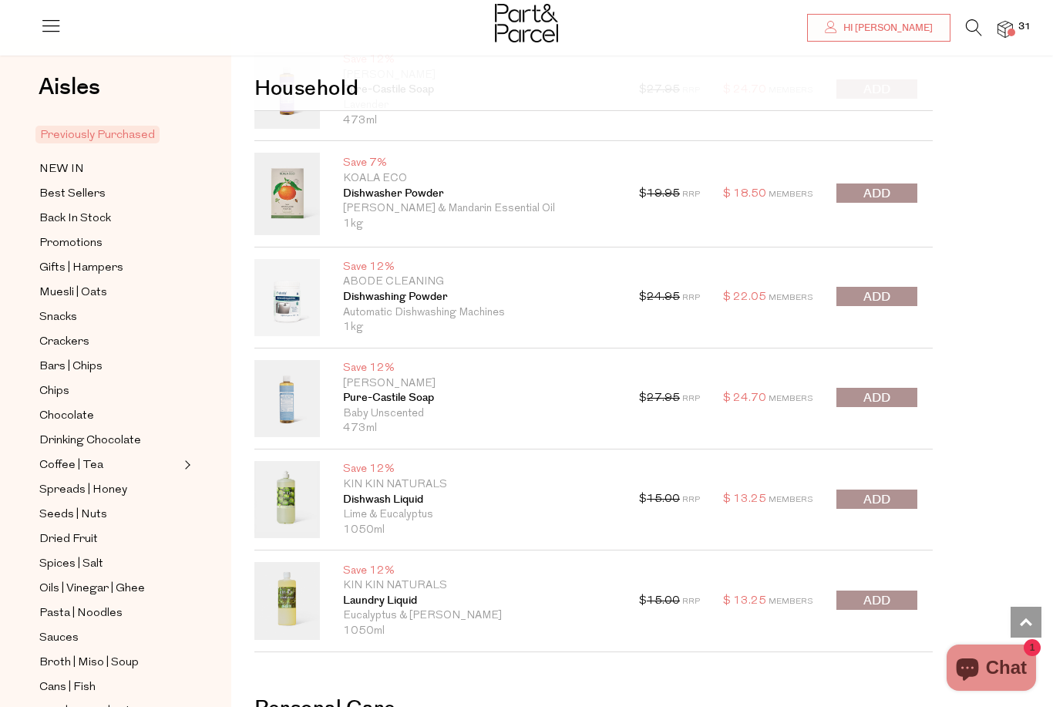
click at [1013, 32] on img at bounding box center [1005, 30] width 15 height 18
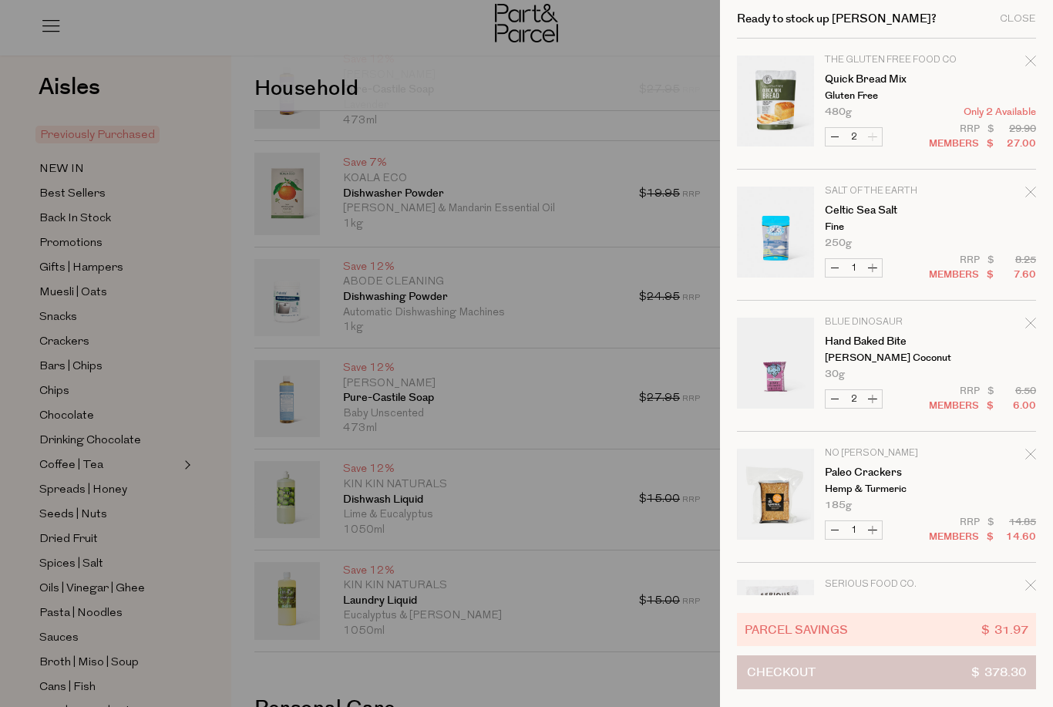
click at [841, 671] on button "Checkout $ 378.30" at bounding box center [886, 672] width 299 height 34
